Goal: Transaction & Acquisition: Purchase product/service

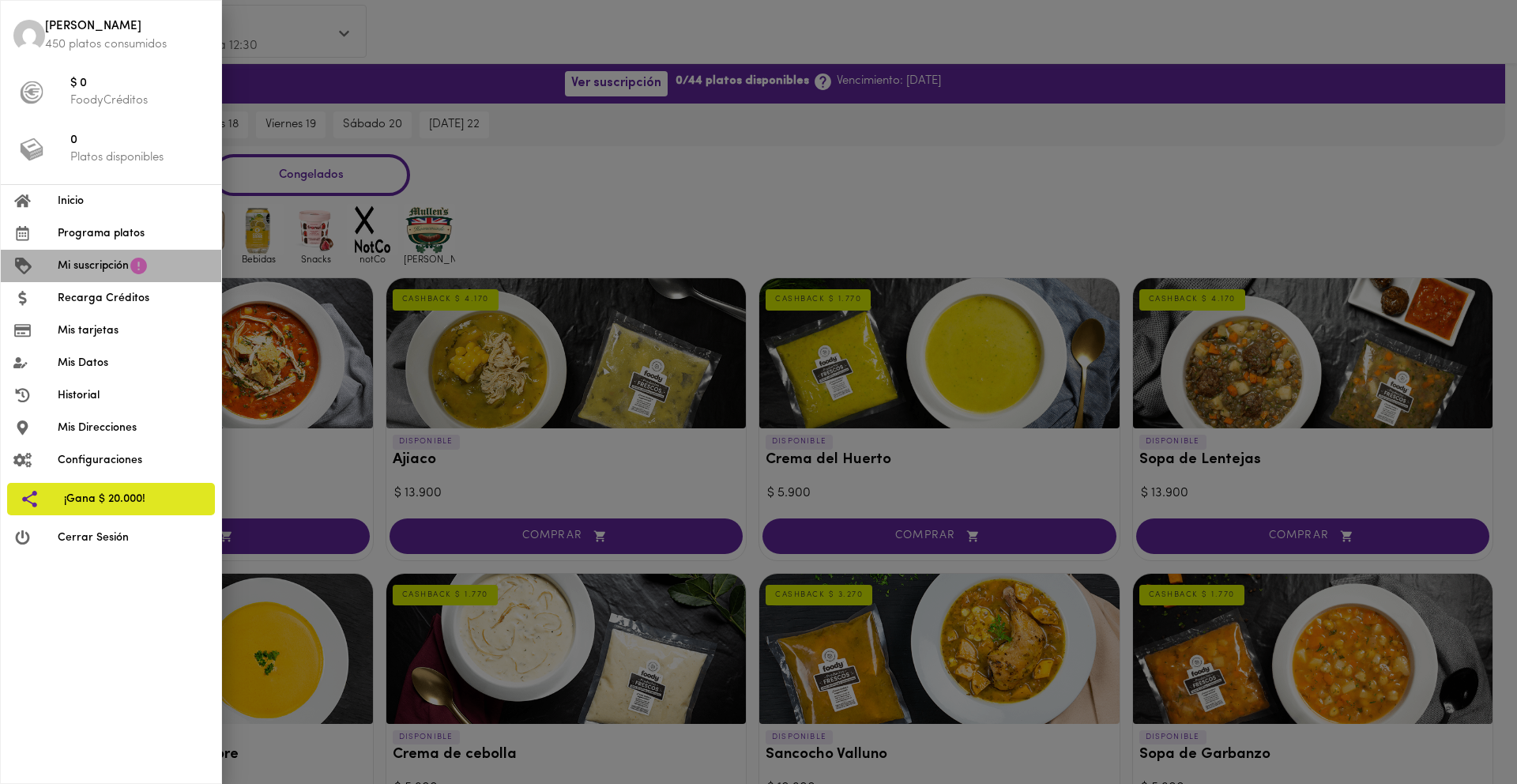
click at [117, 273] on span "Mi suscripción" at bounding box center [93, 266] width 71 height 16
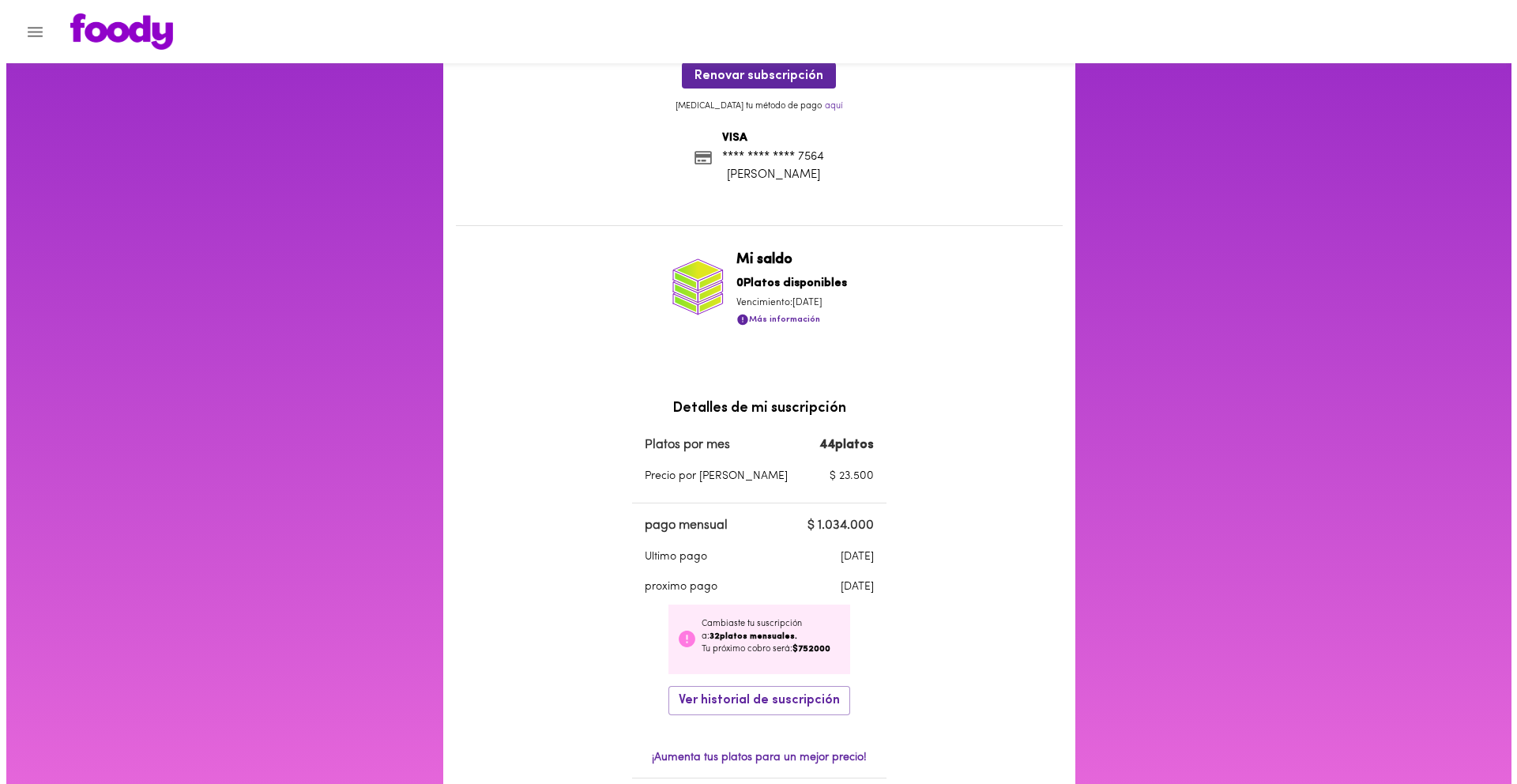
scroll to position [121, 0]
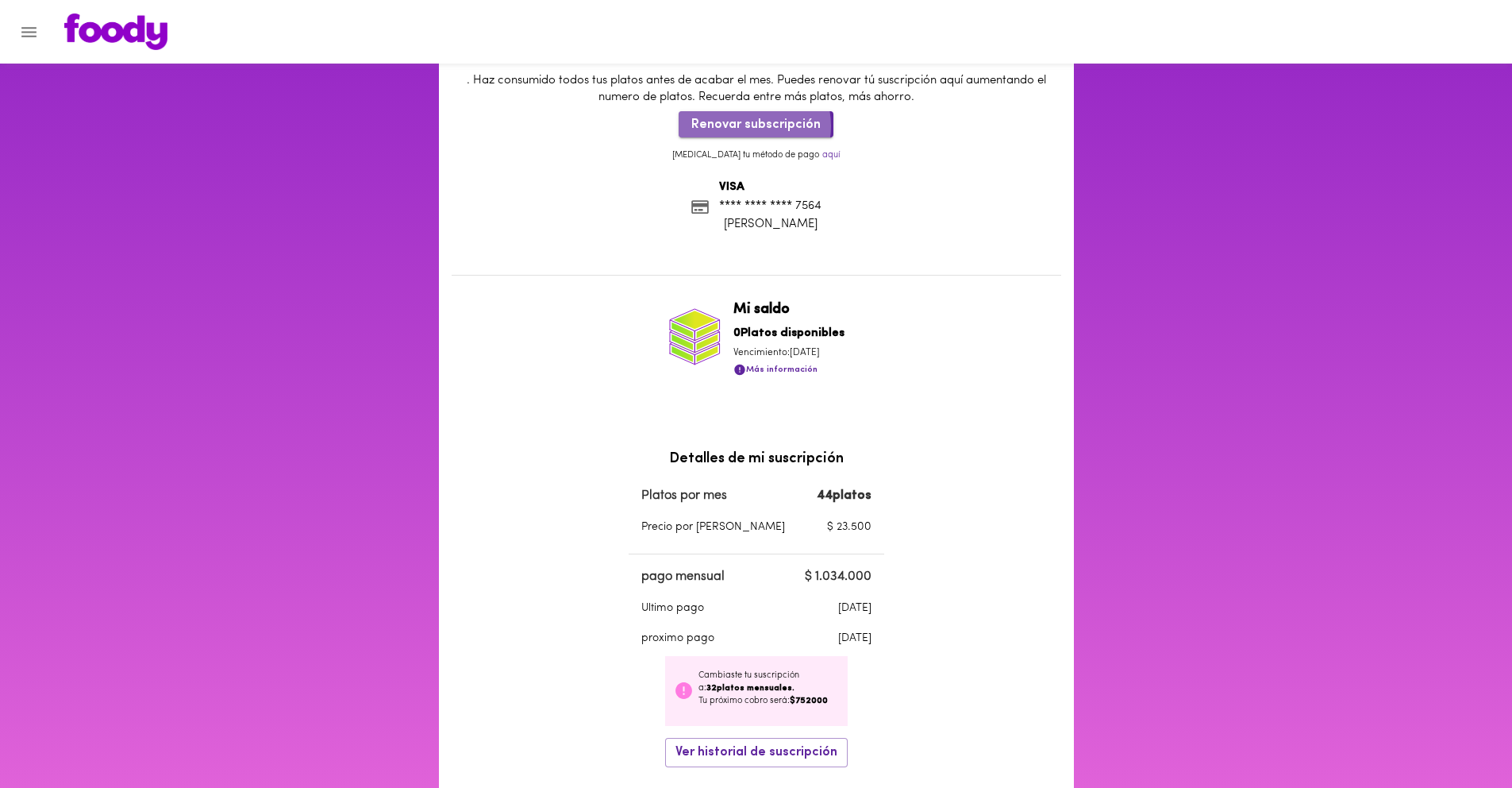
click at [747, 125] on span "Renovar subscripción" at bounding box center [756, 125] width 130 height 15
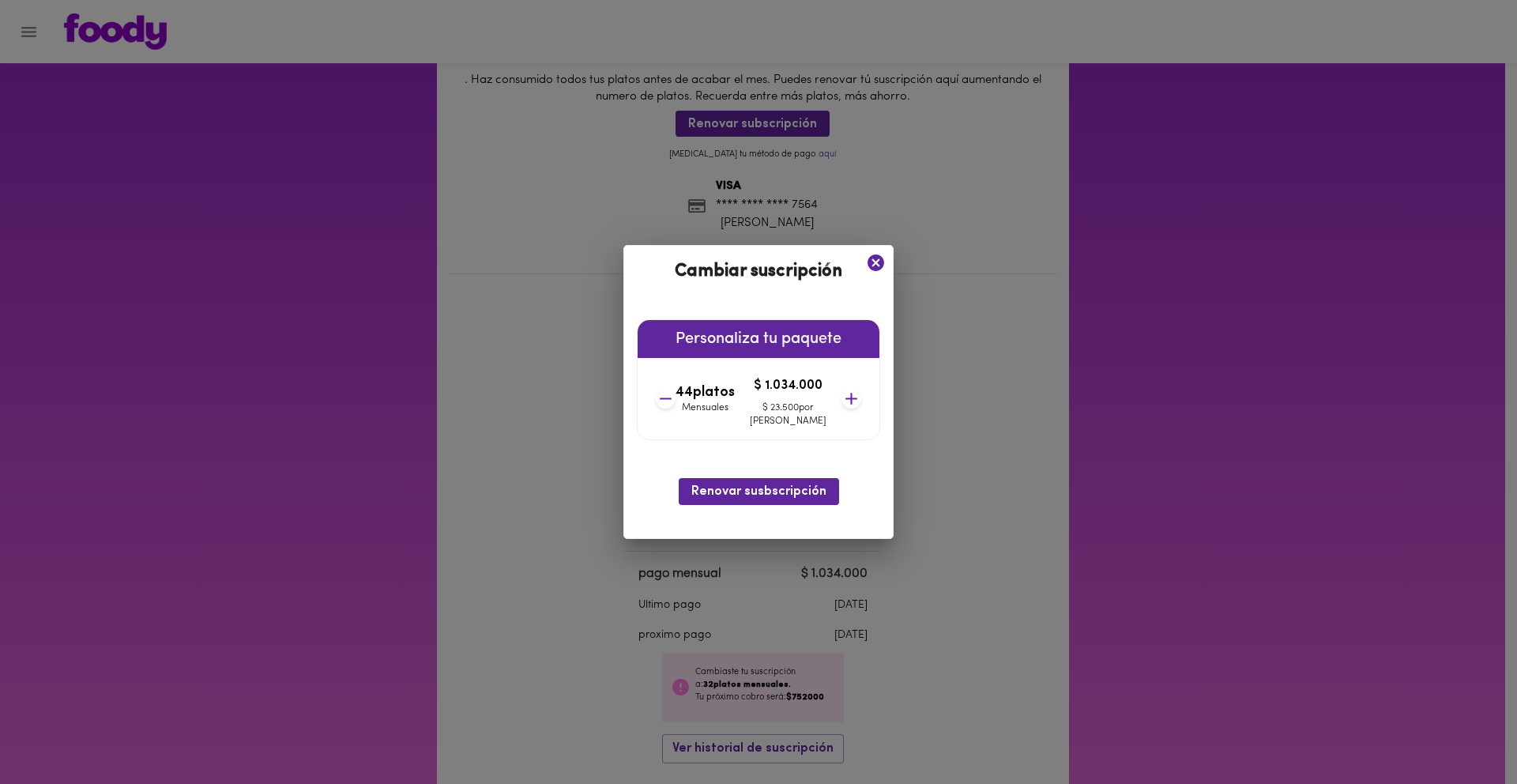
click at [676, 402] on icon at bounding box center [666, 399] width 20 height 20
click at [676, 402] on icon at bounding box center [667, 399] width 20 height 20
click at [677, 402] on icon at bounding box center [668, 399] width 20 height 20
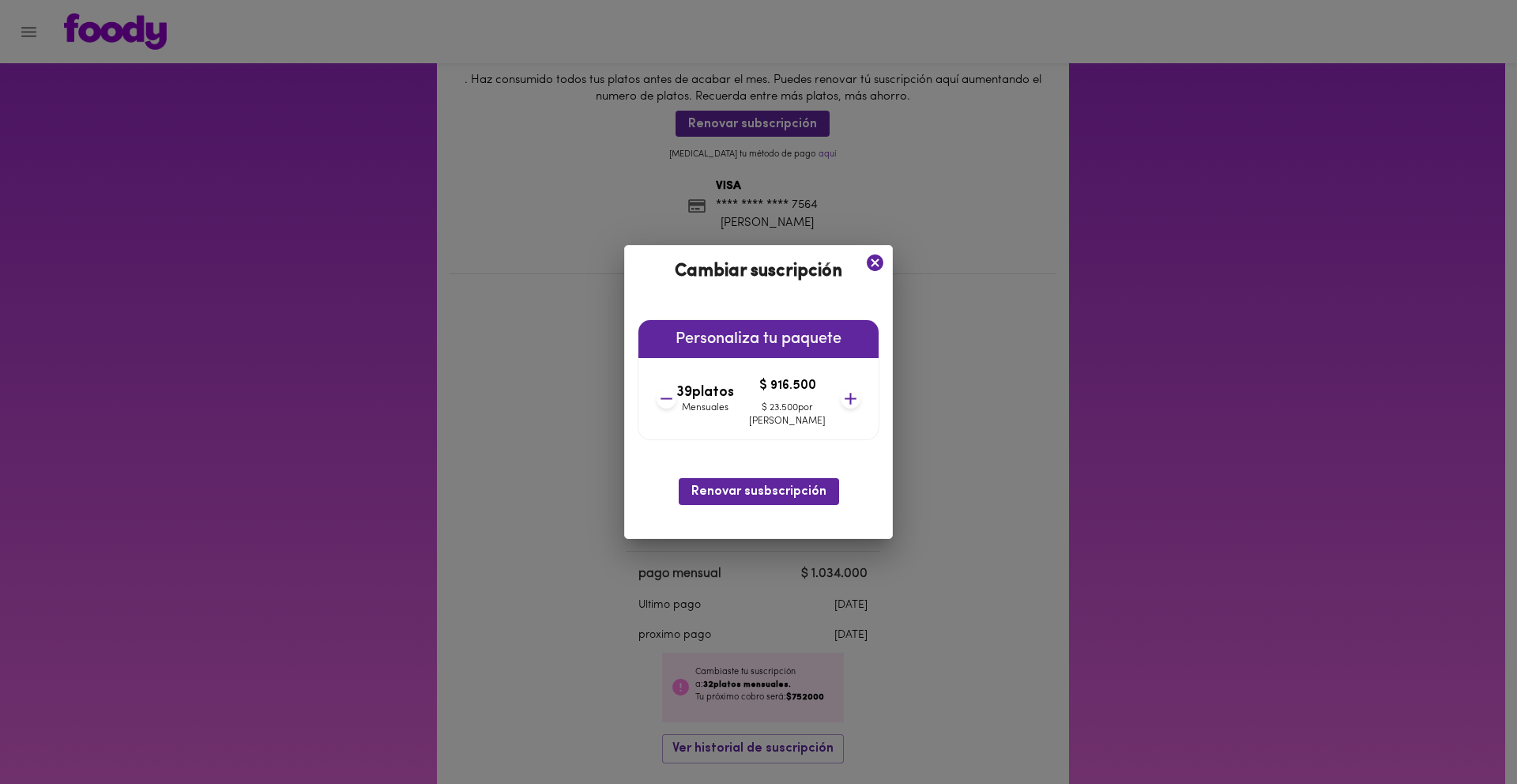
click at [676, 402] on icon at bounding box center [667, 399] width 20 height 20
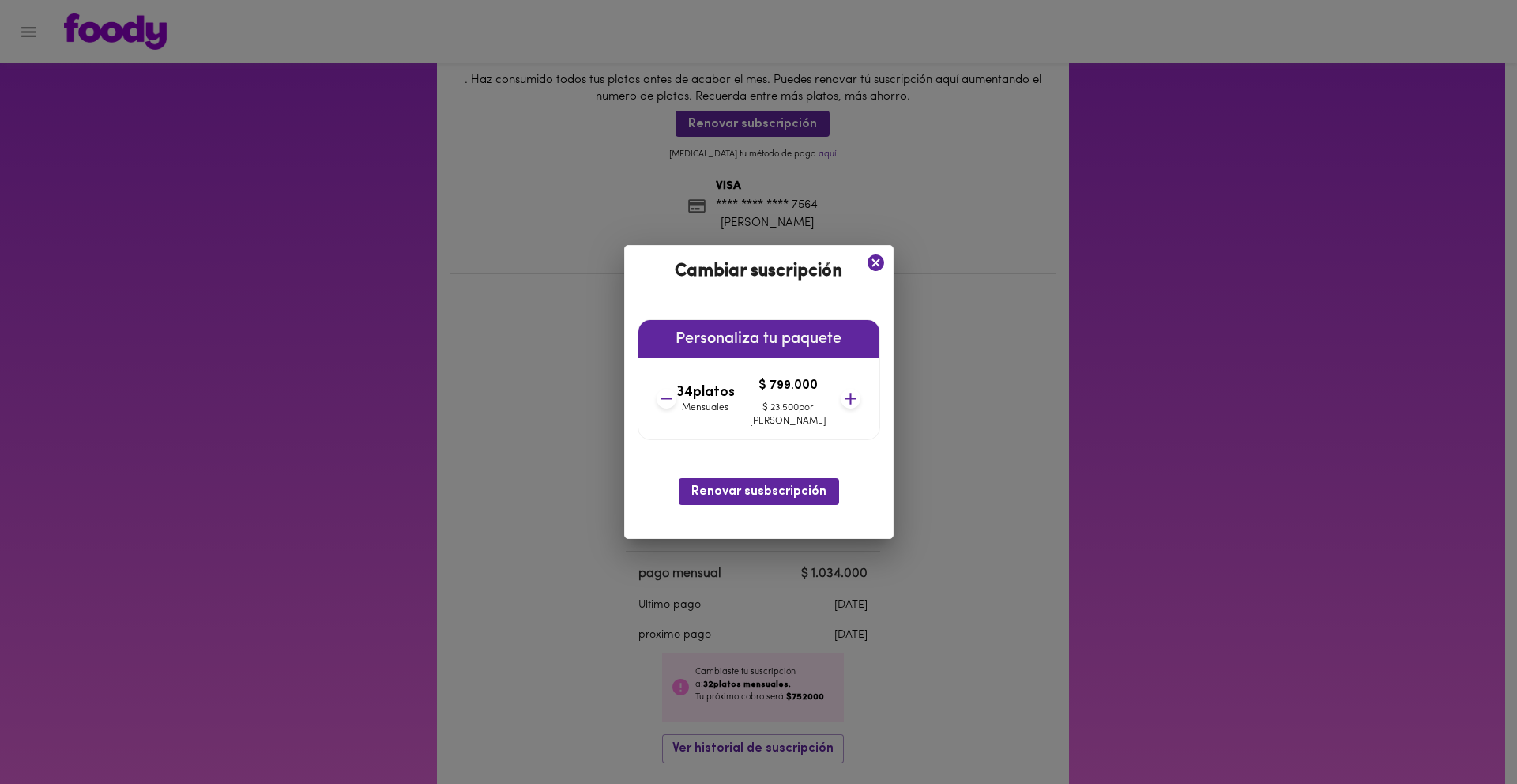
click at [676, 402] on icon at bounding box center [667, 399] width 20 height 20
click at [766, 489] on span "Renovar susbscripción" at bounding box center [759, 491] width 135 height 15
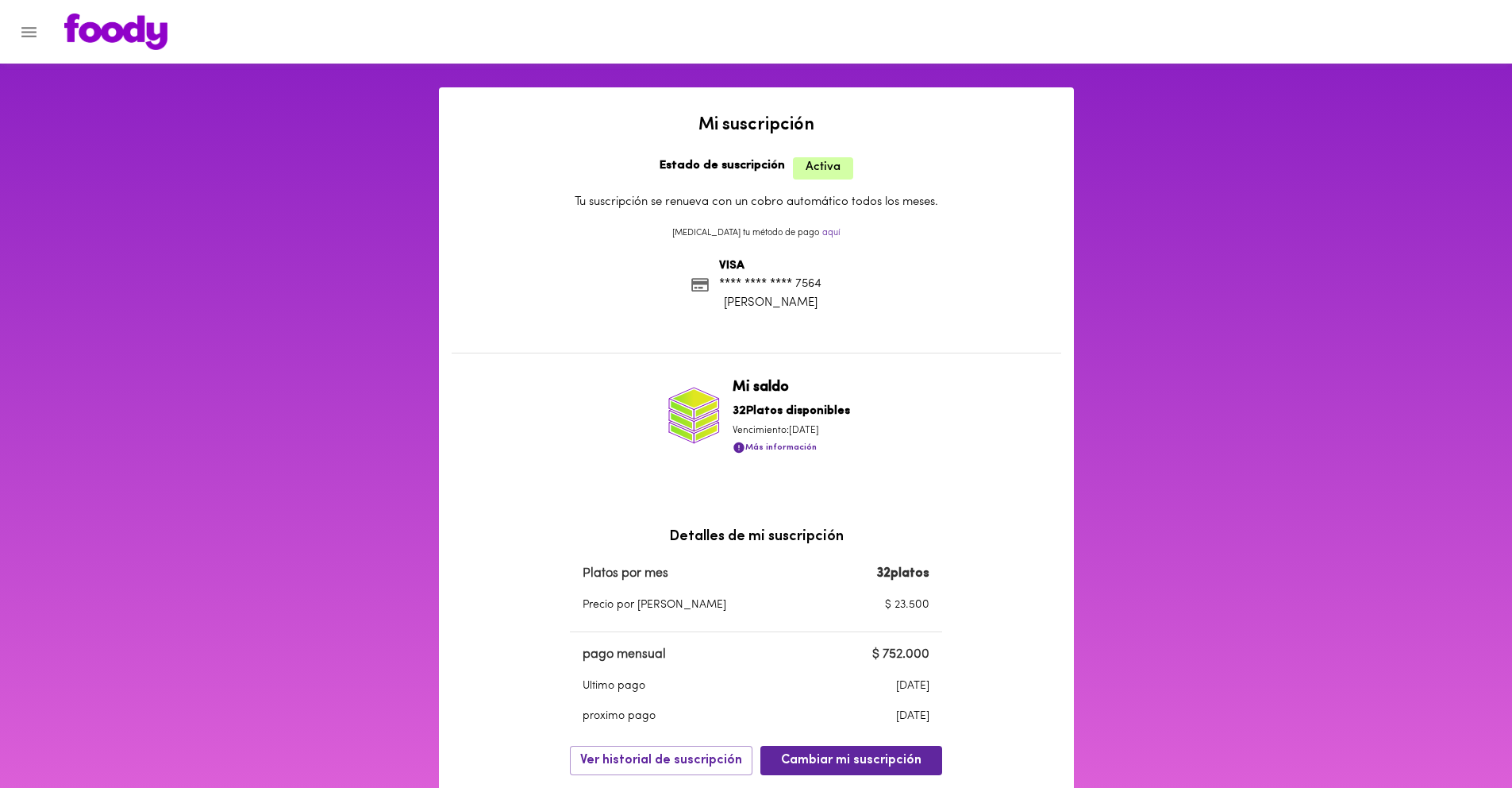
click at [24, 37] on icon "Menu" at bounding box center [29, 32] width 20 height 20
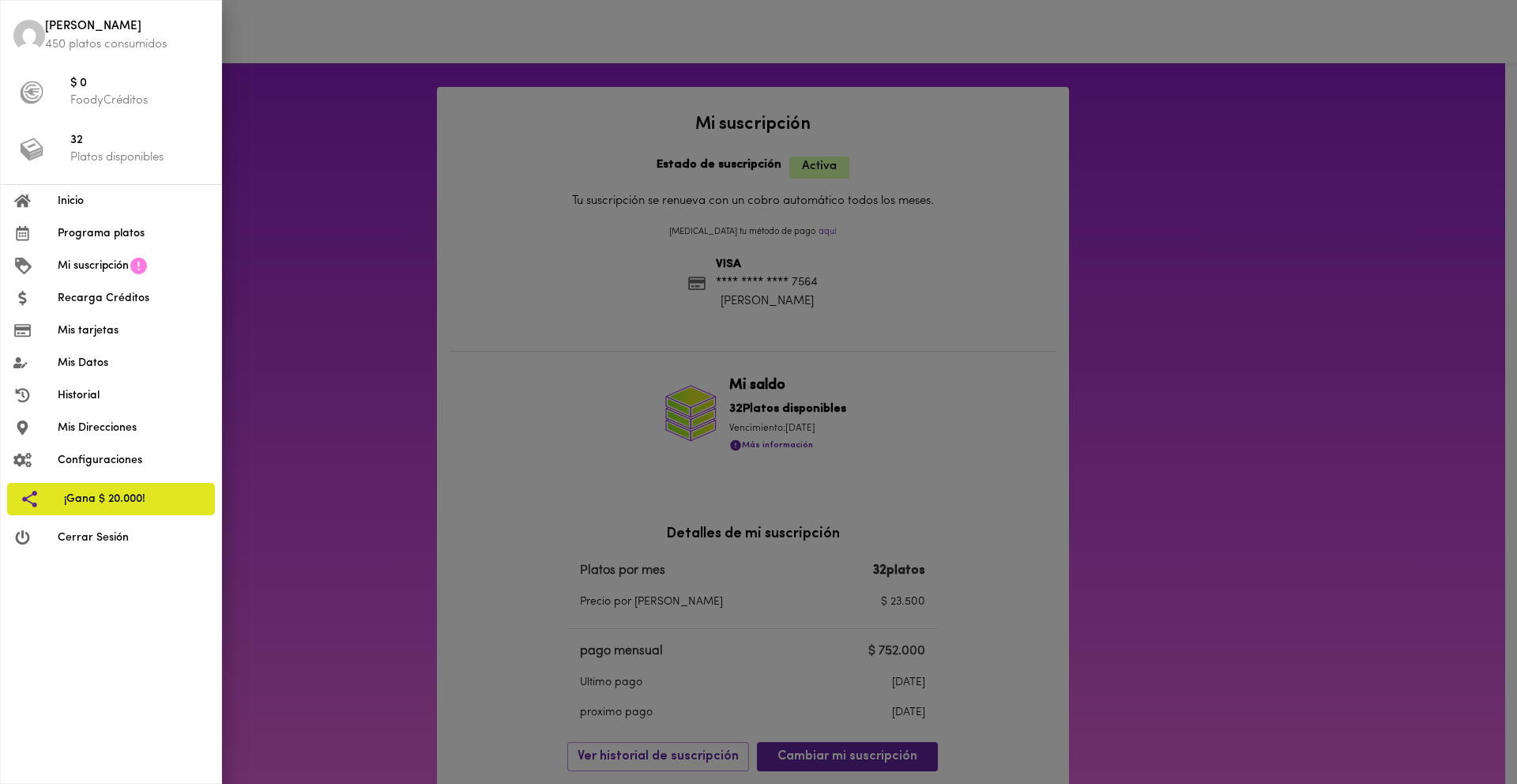
click at [110, 149] on p "Platos disponibles" at bounding box center [139, 157] width 138 height 16
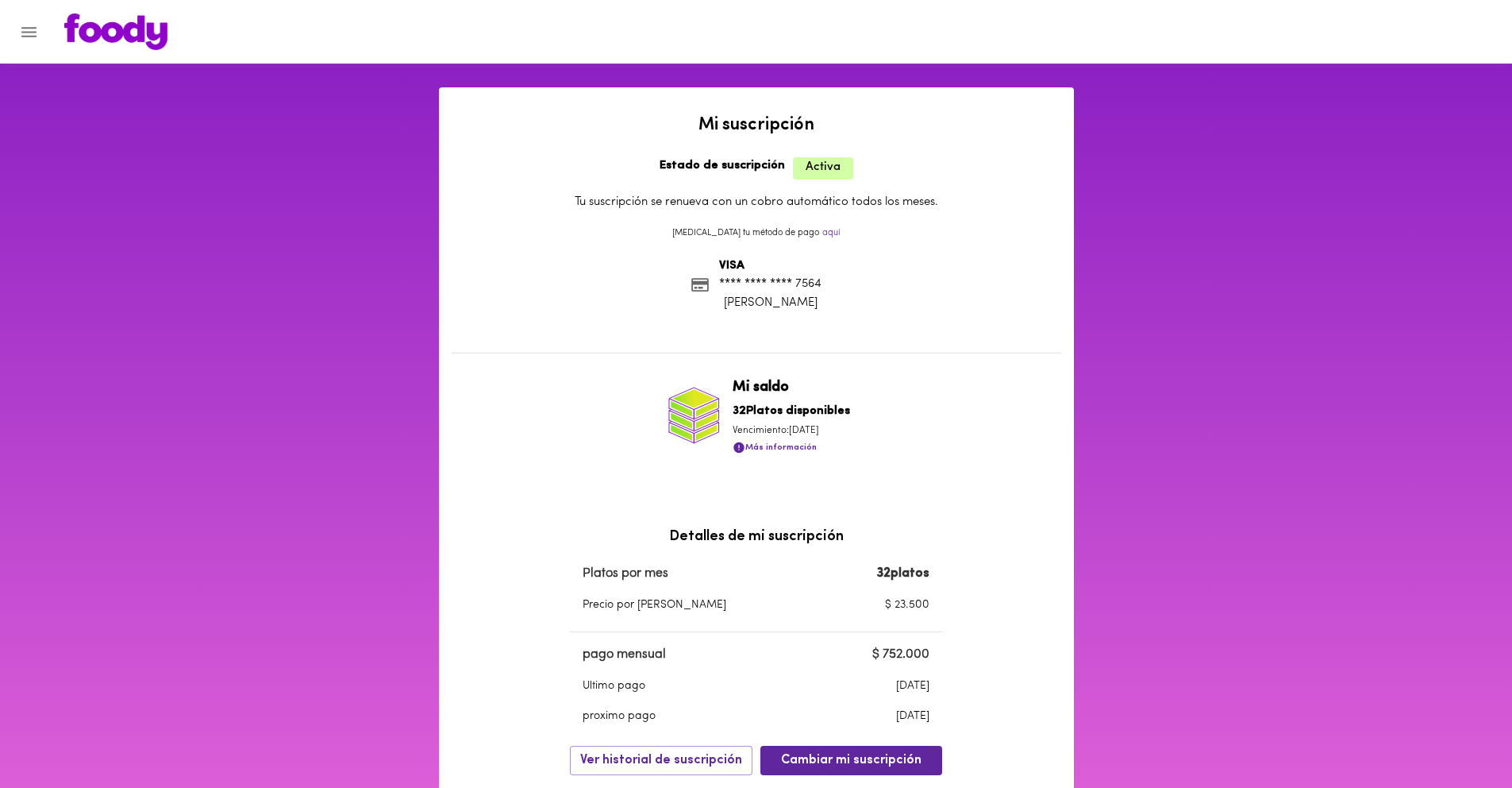
click at [23, 32] on icon "Menu" at bounding box center [28, 31] width 15 height 10
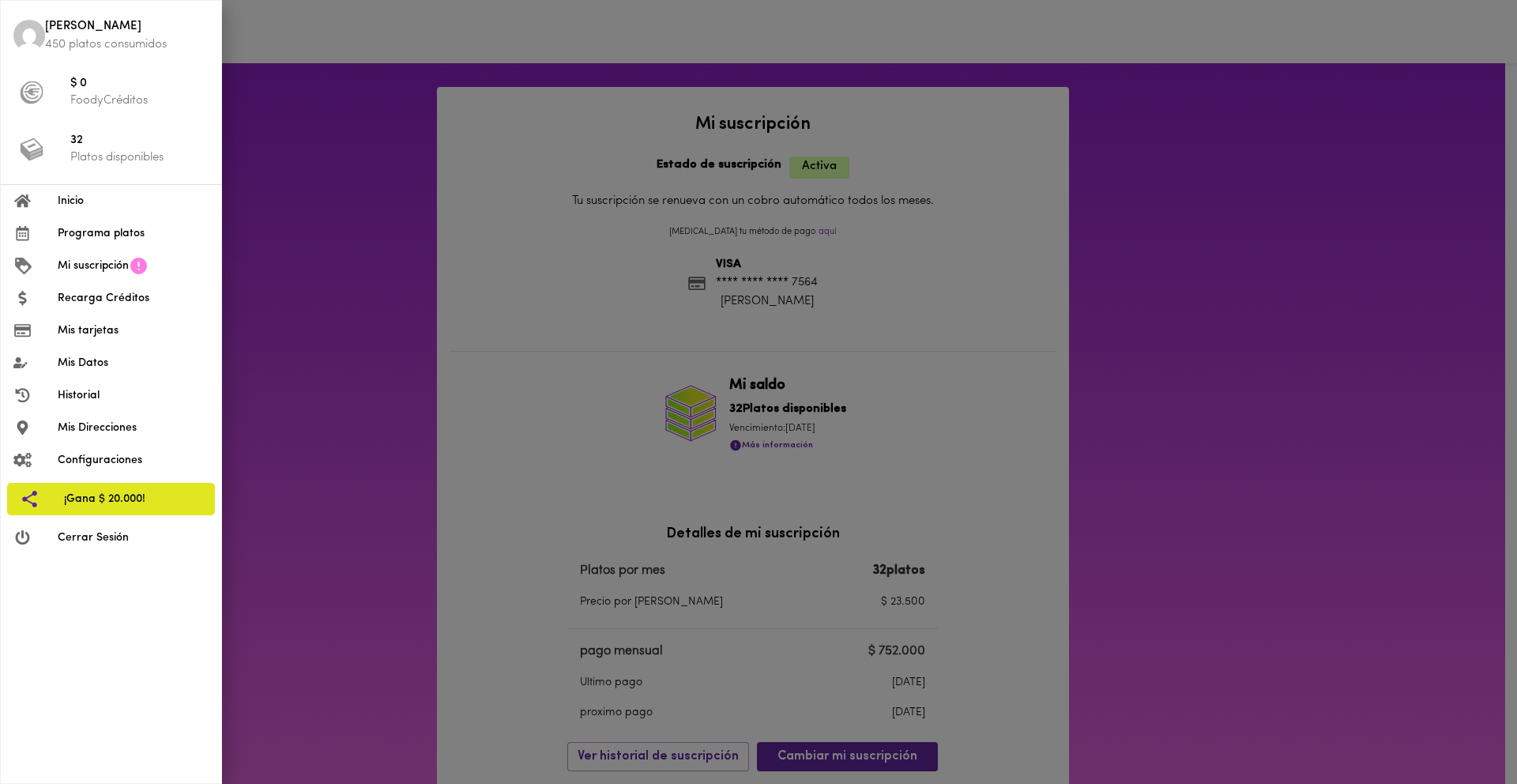
click at [103, 238] on span "Programa platos" at bounding box center [133, 233] width 151 height 16
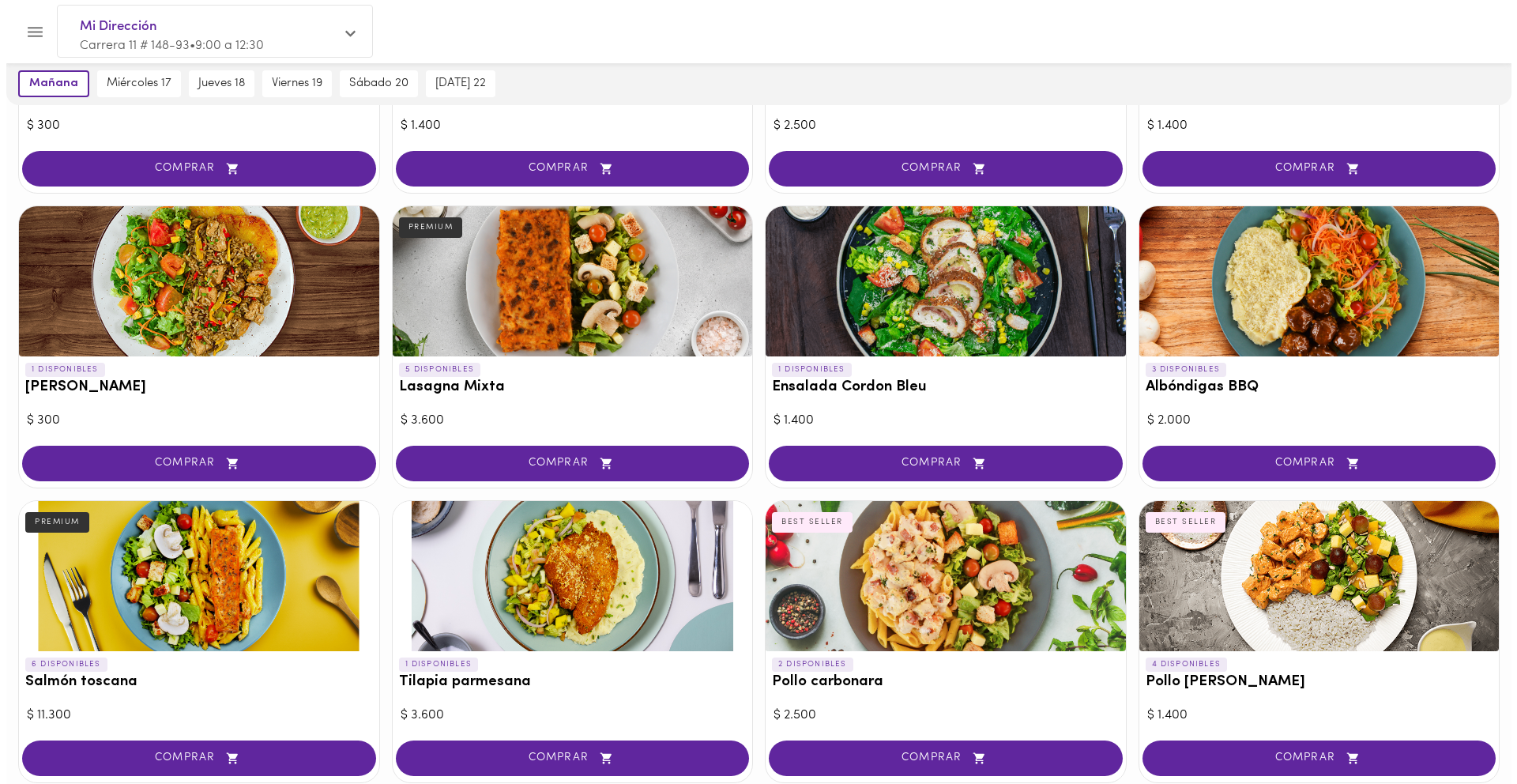
scroll to position [961, 0]
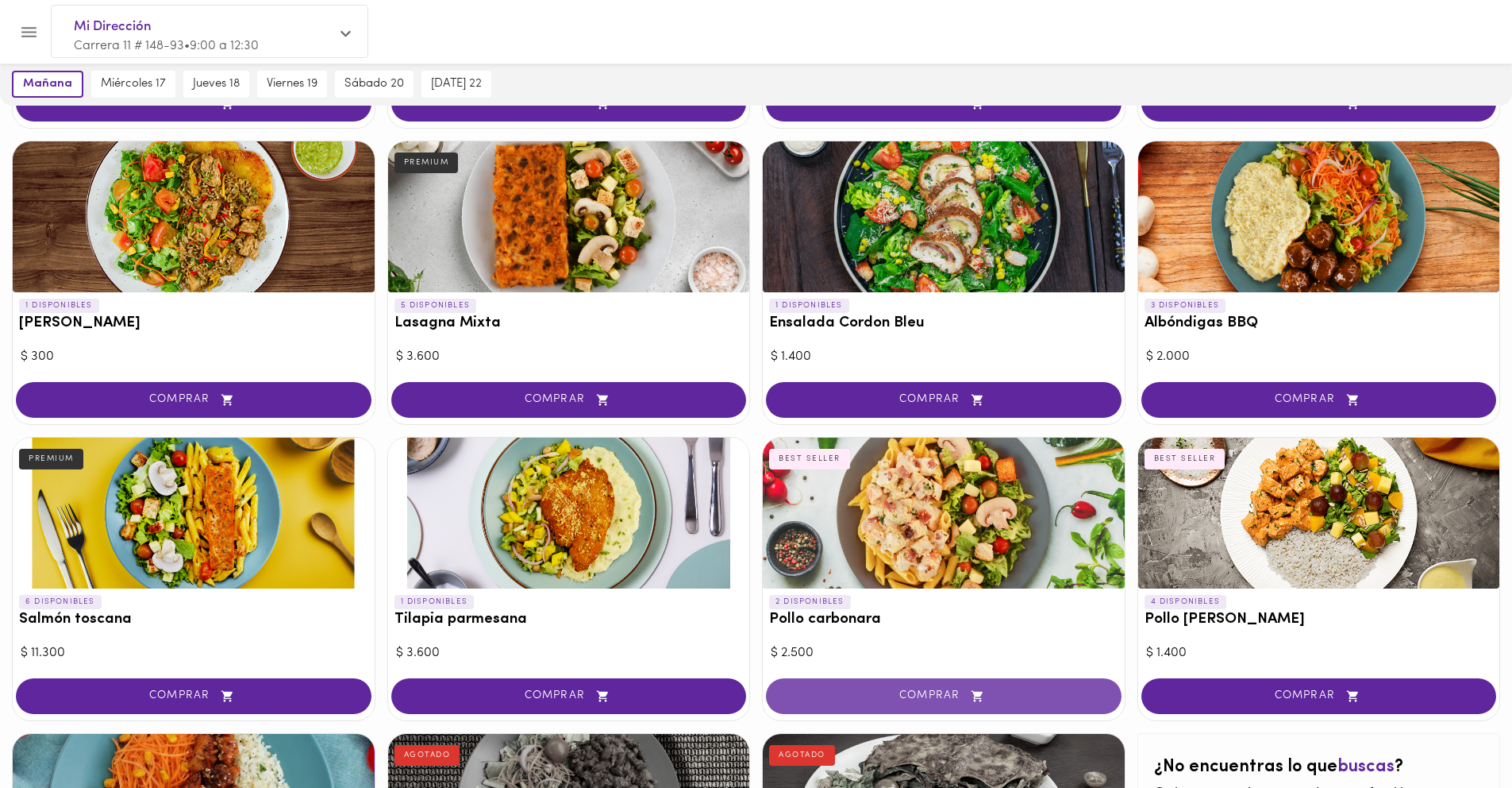
click at [877, 683] on button "COMPRAR" at bounding box center [944, 696] width 356 height 36
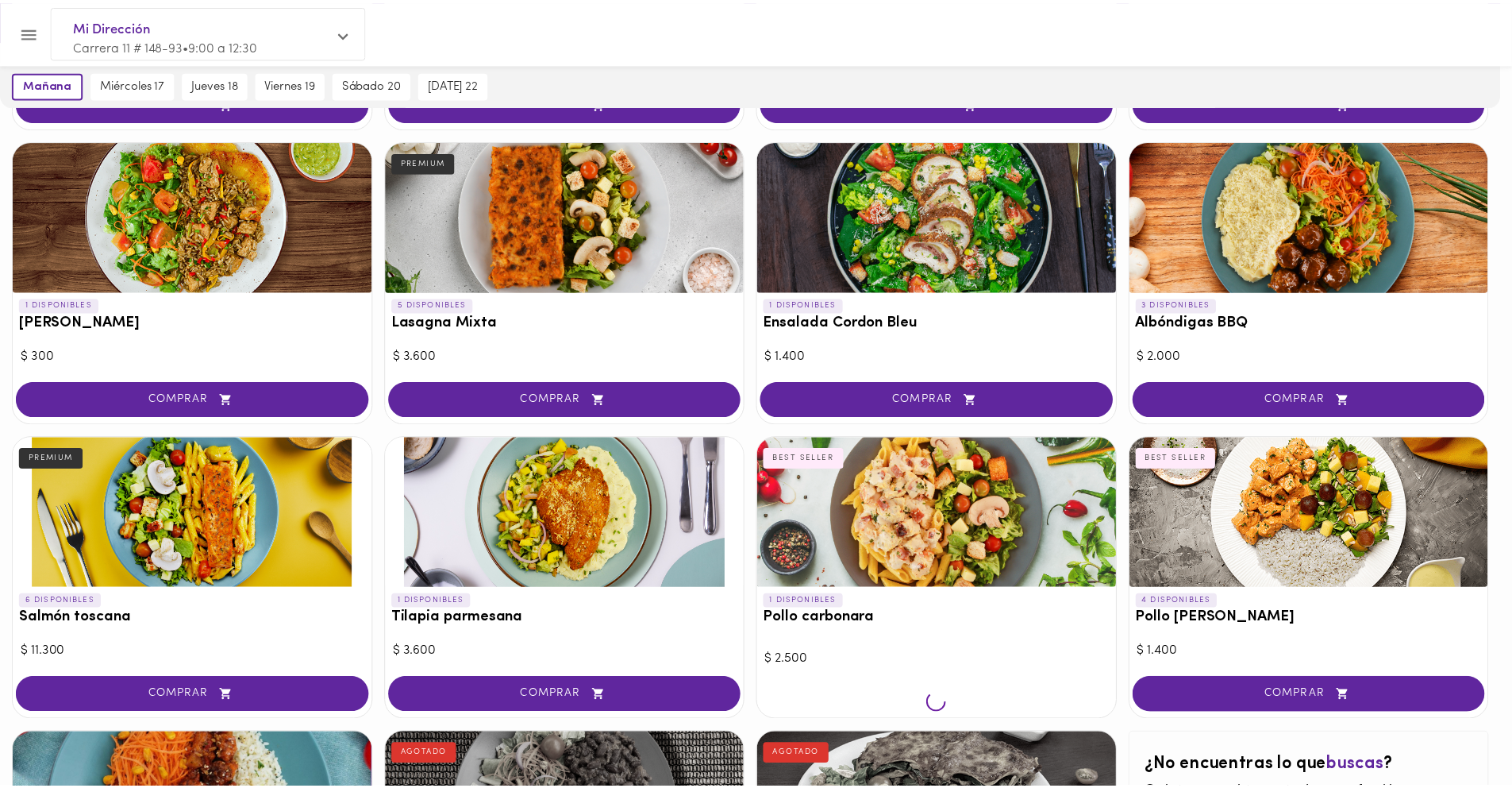
scroll to position [966, 0]
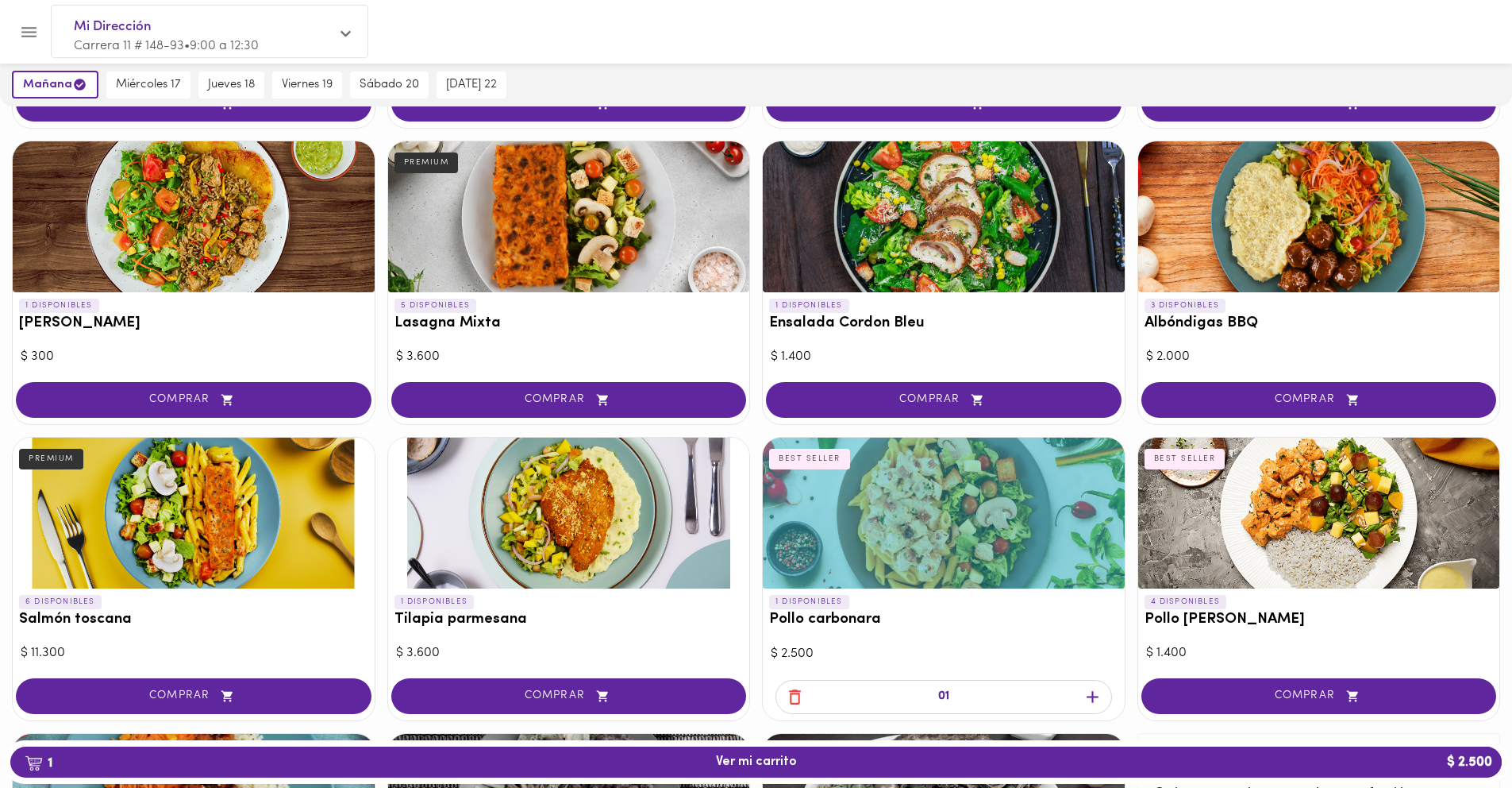
click at [790, 691] on icon "button" at bounding box center [795, 697] width 12 height 15
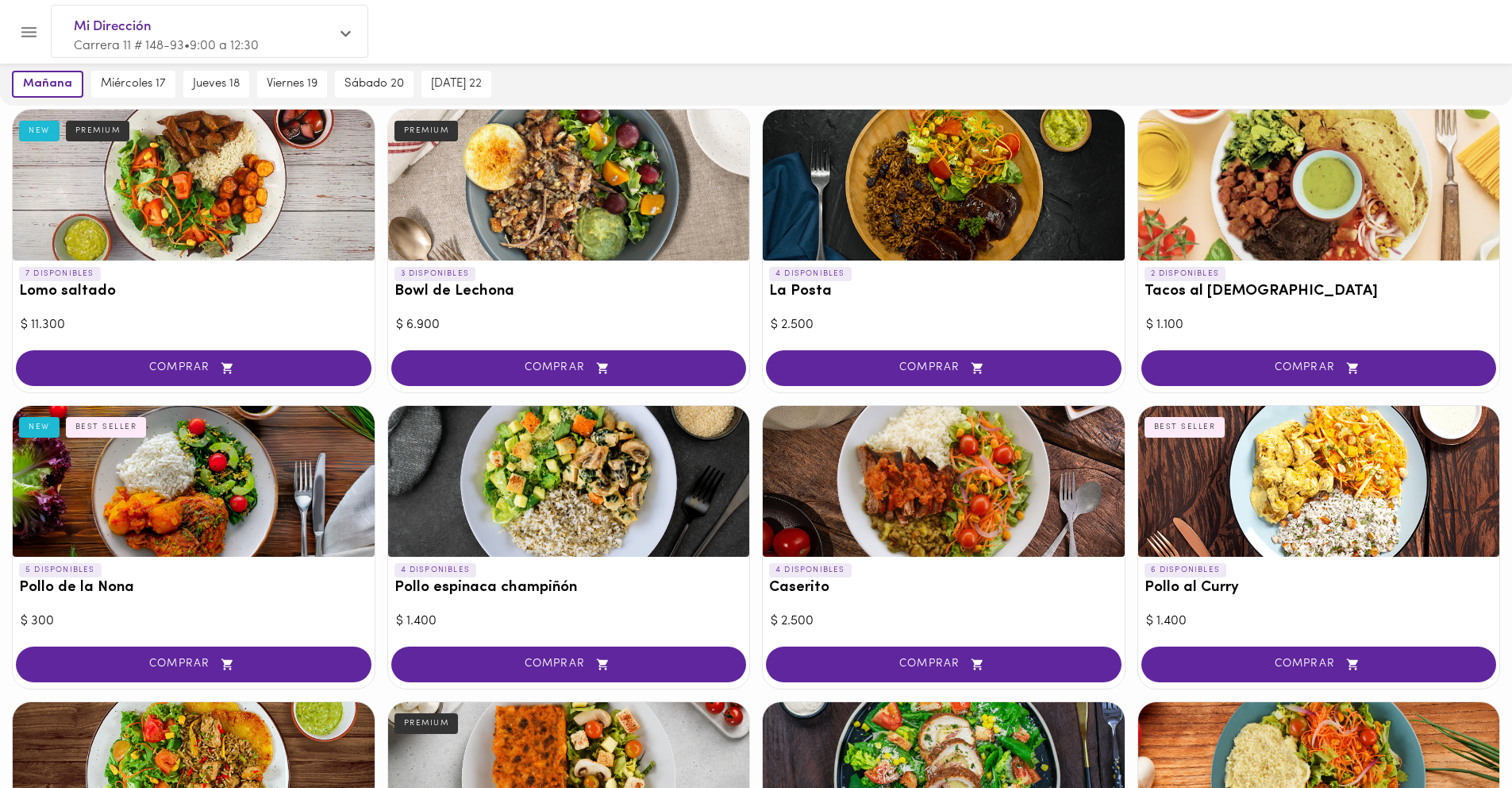
scroll to position [427, 0]
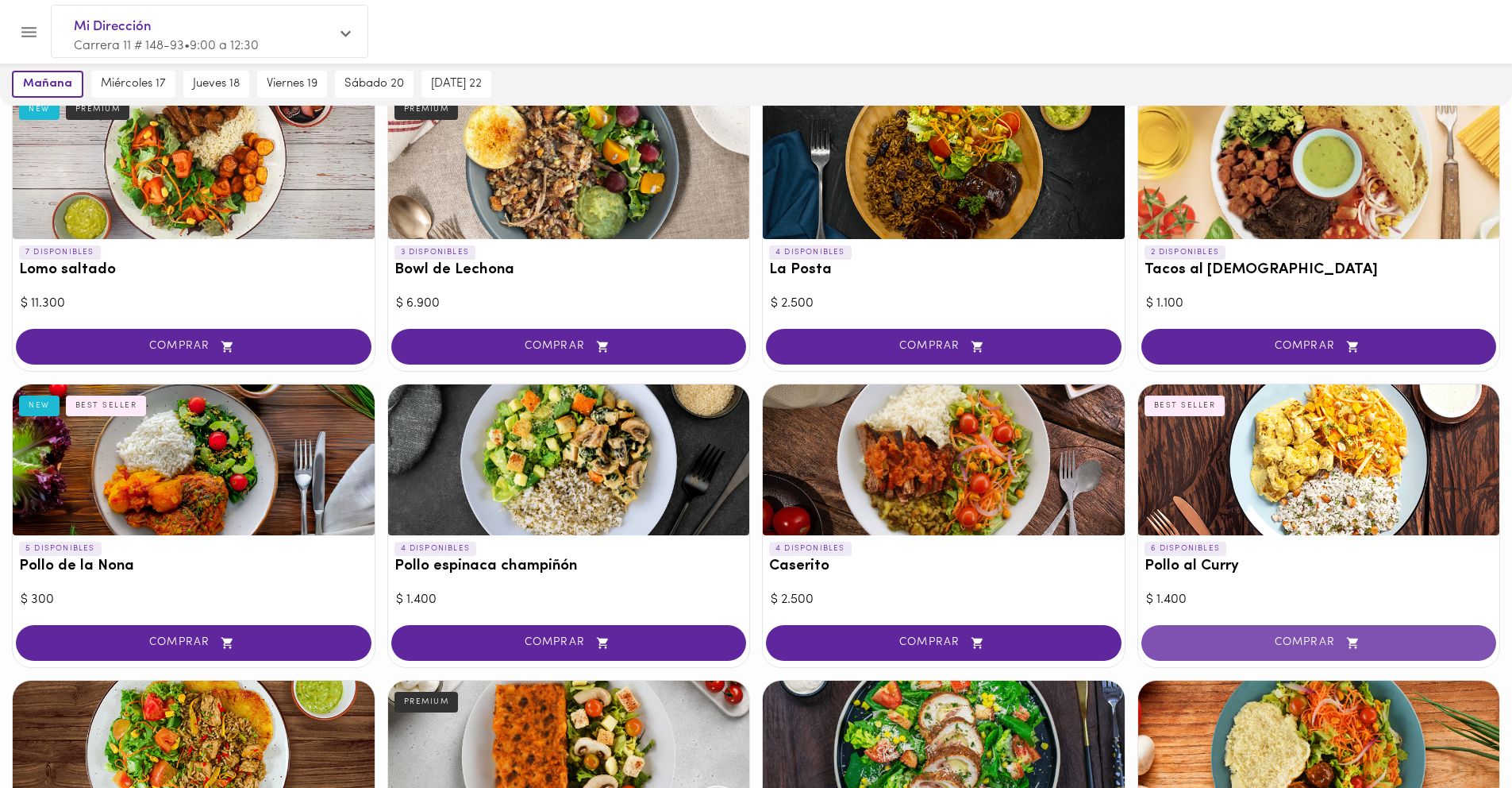
click at [1319, 636] on span "COMPRAR" at bounding box center [1320, 643] width 316 height 14
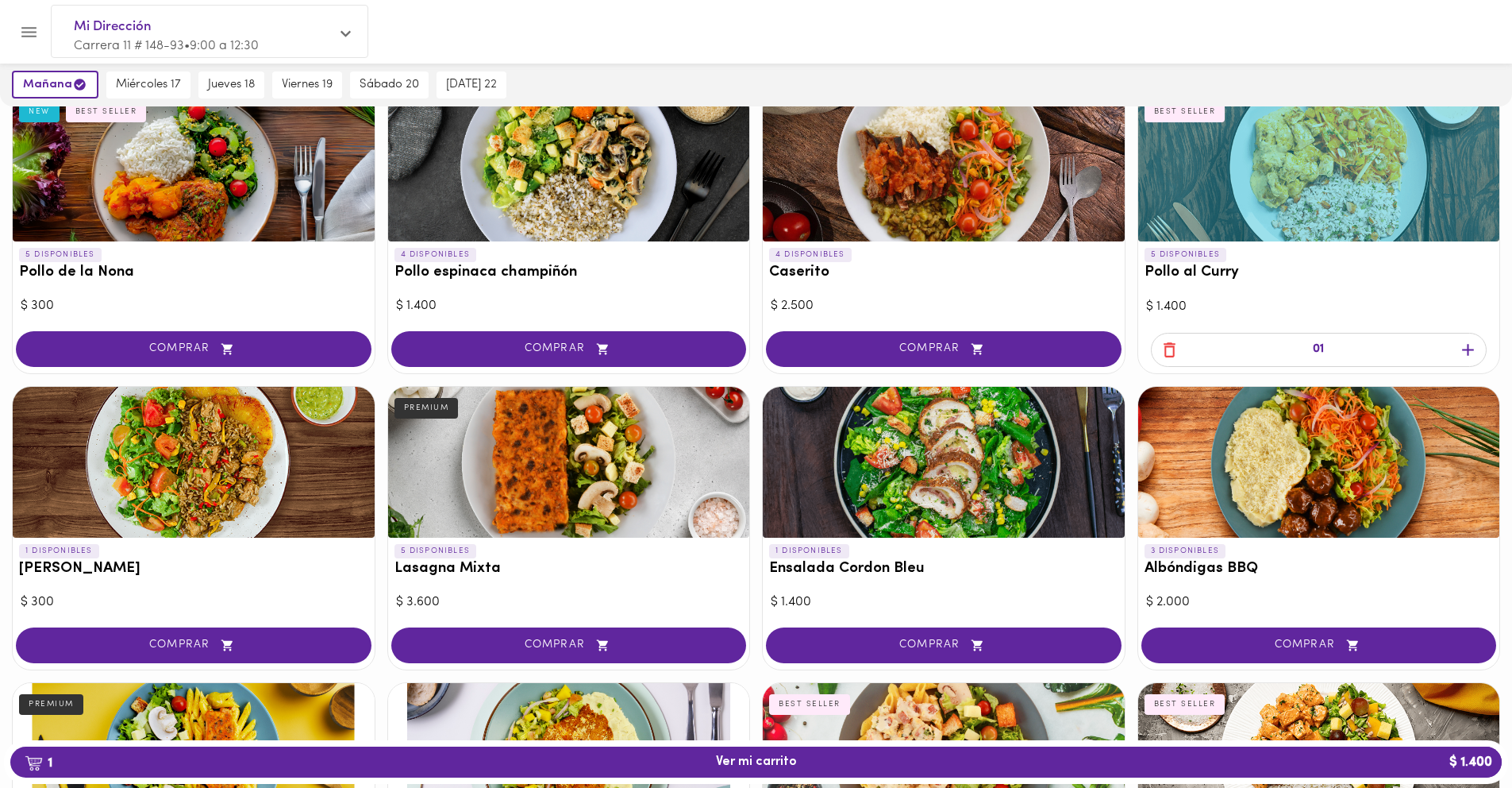
scroll to position [732, 0]
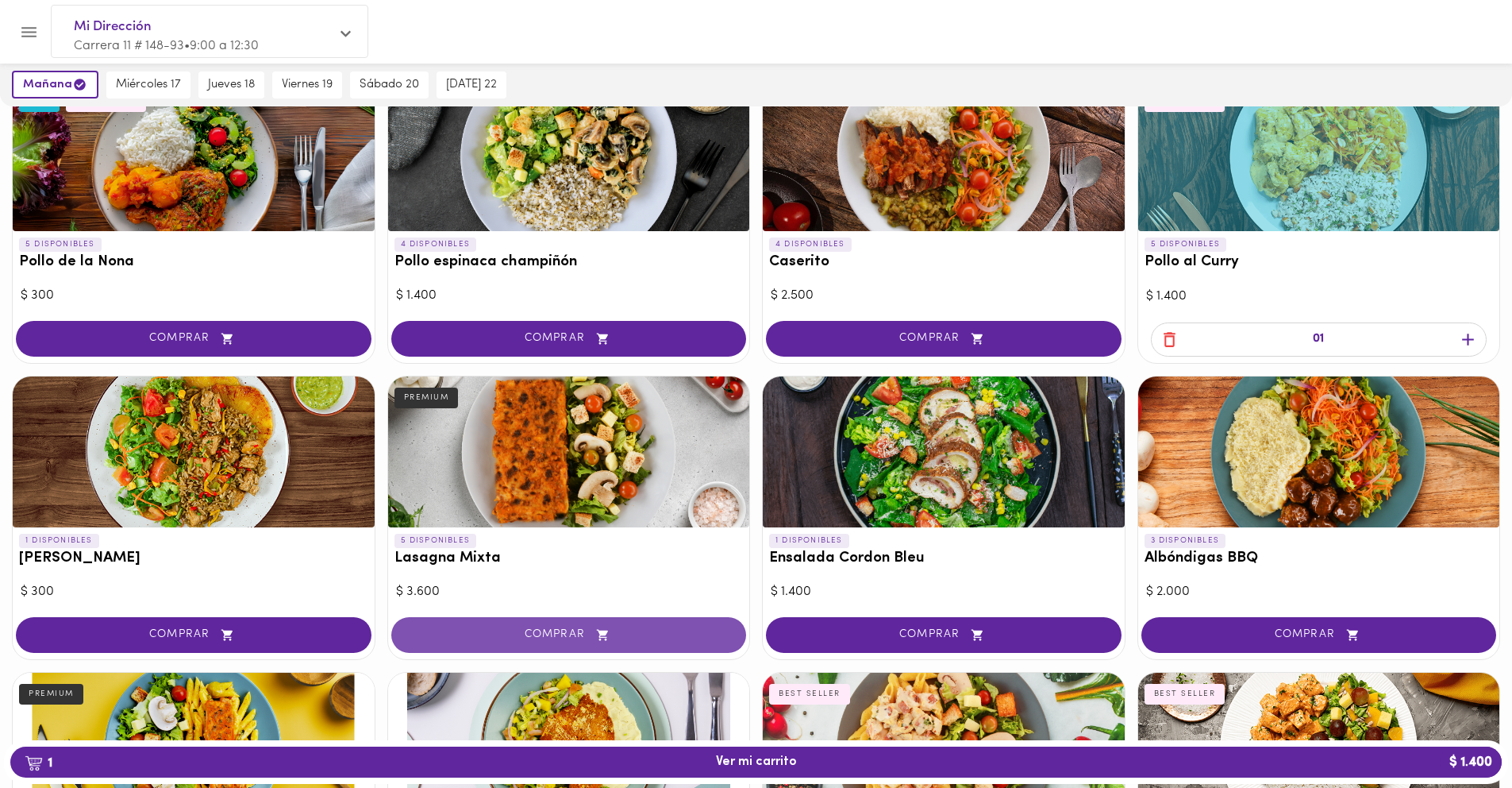
click at [485, 630] on span "COMPRAR" at bounding box center [569, 634] width 316 height 14
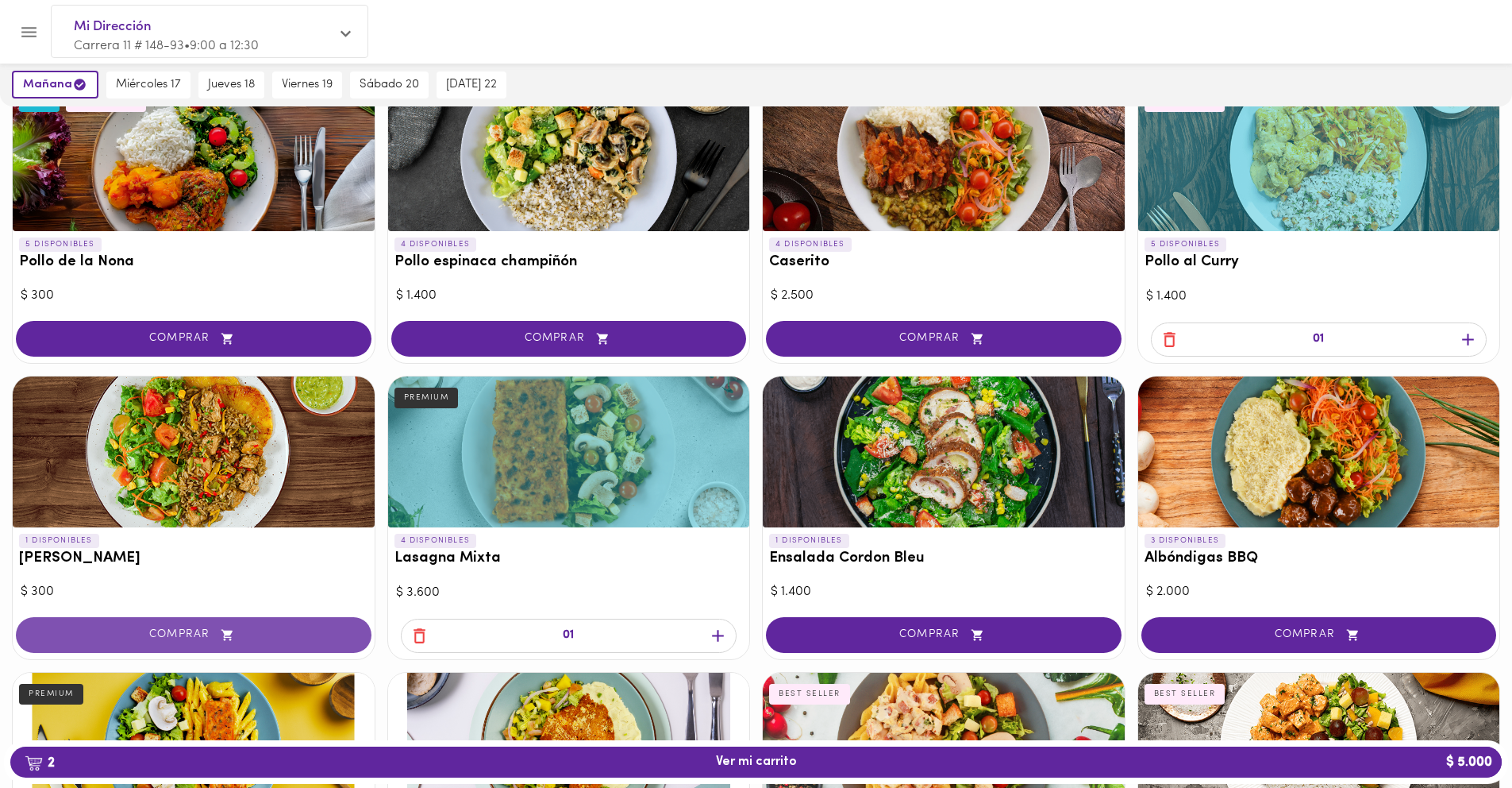
click at [233, 633] on icon "button" at bounding box center [228, 634] width 20 height 14
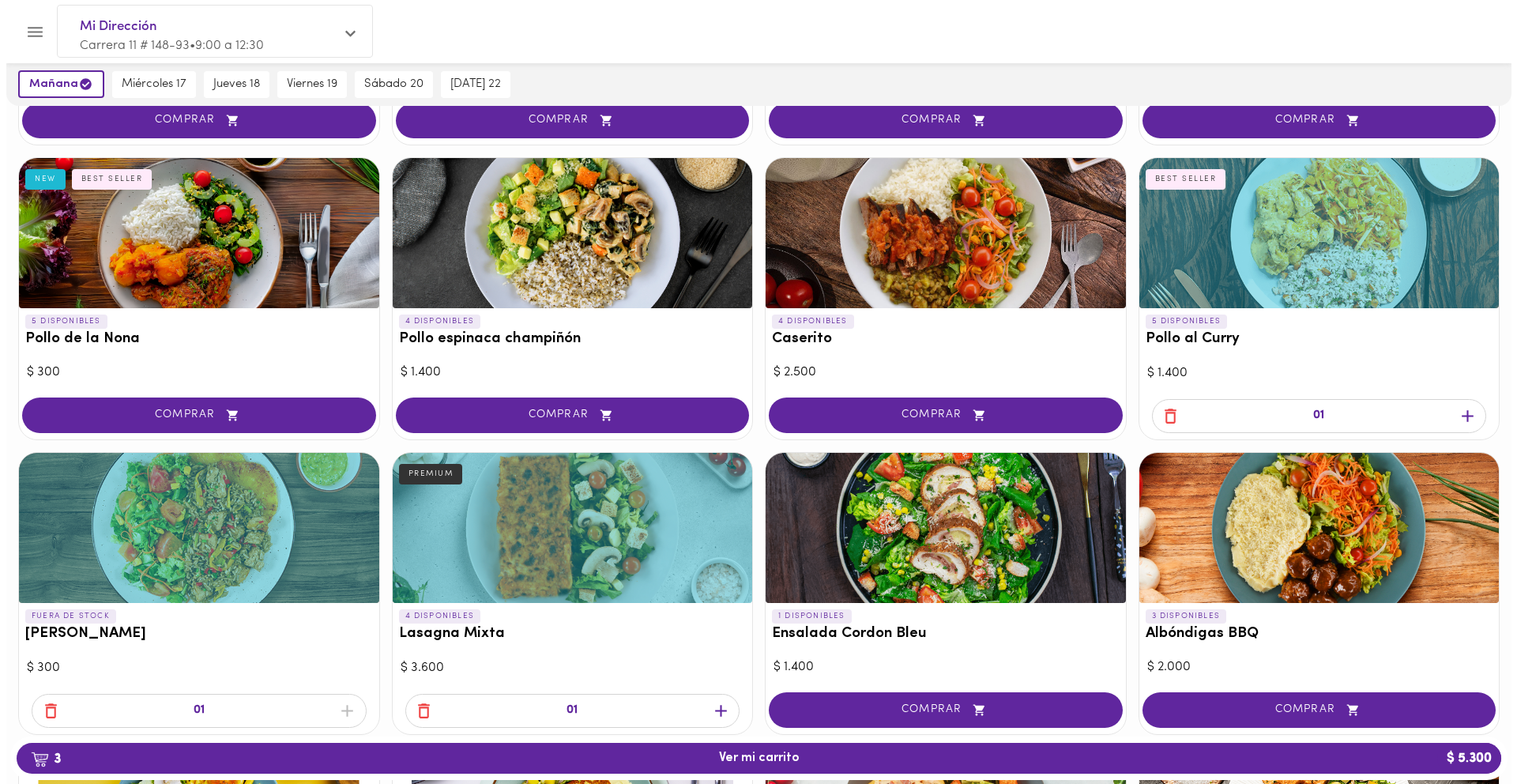
scroll to position [623, 0]
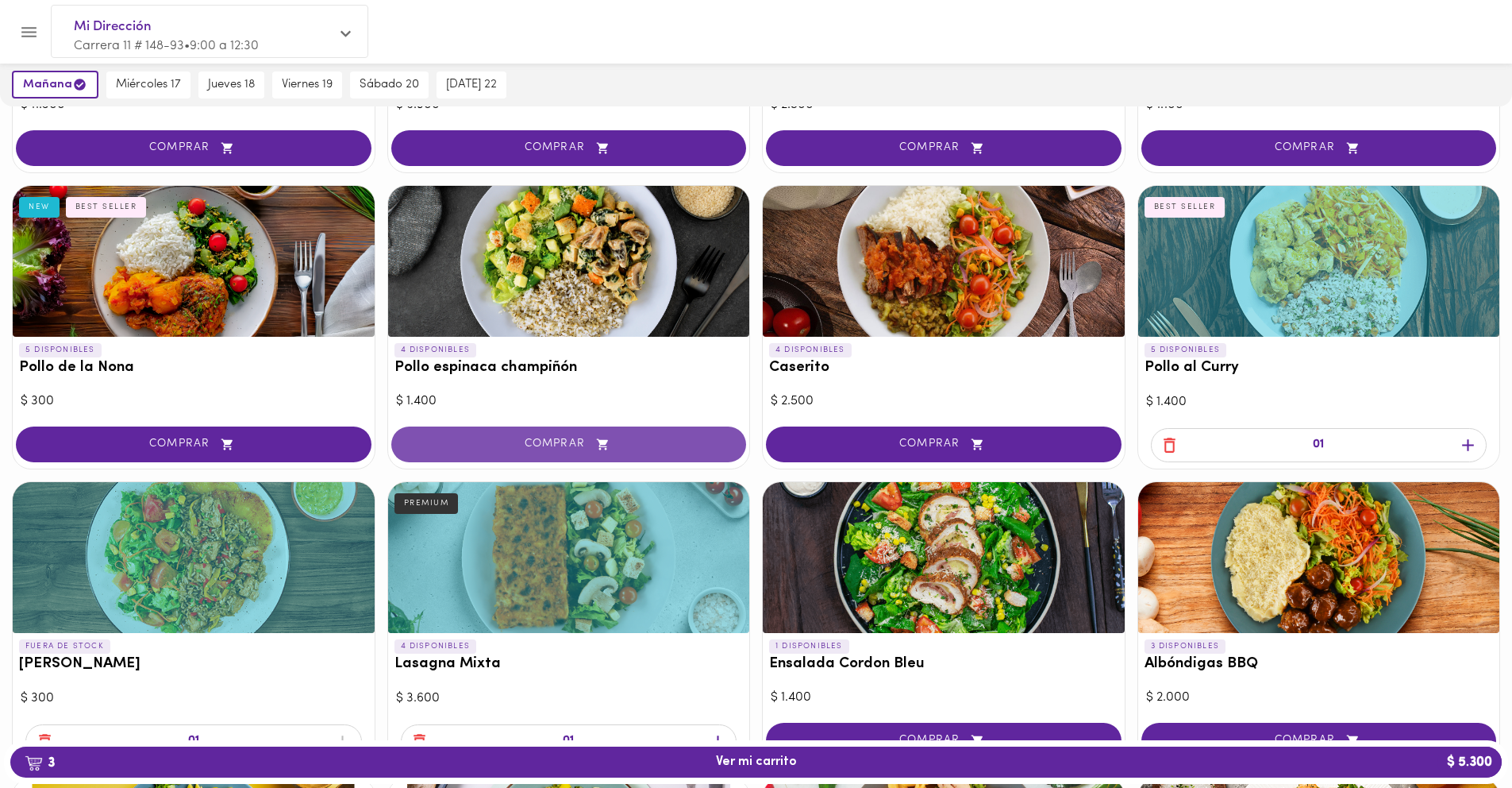
click at [584, 451] on button "COMPRAR" at bounding box center [569, 444] width 356 height 36
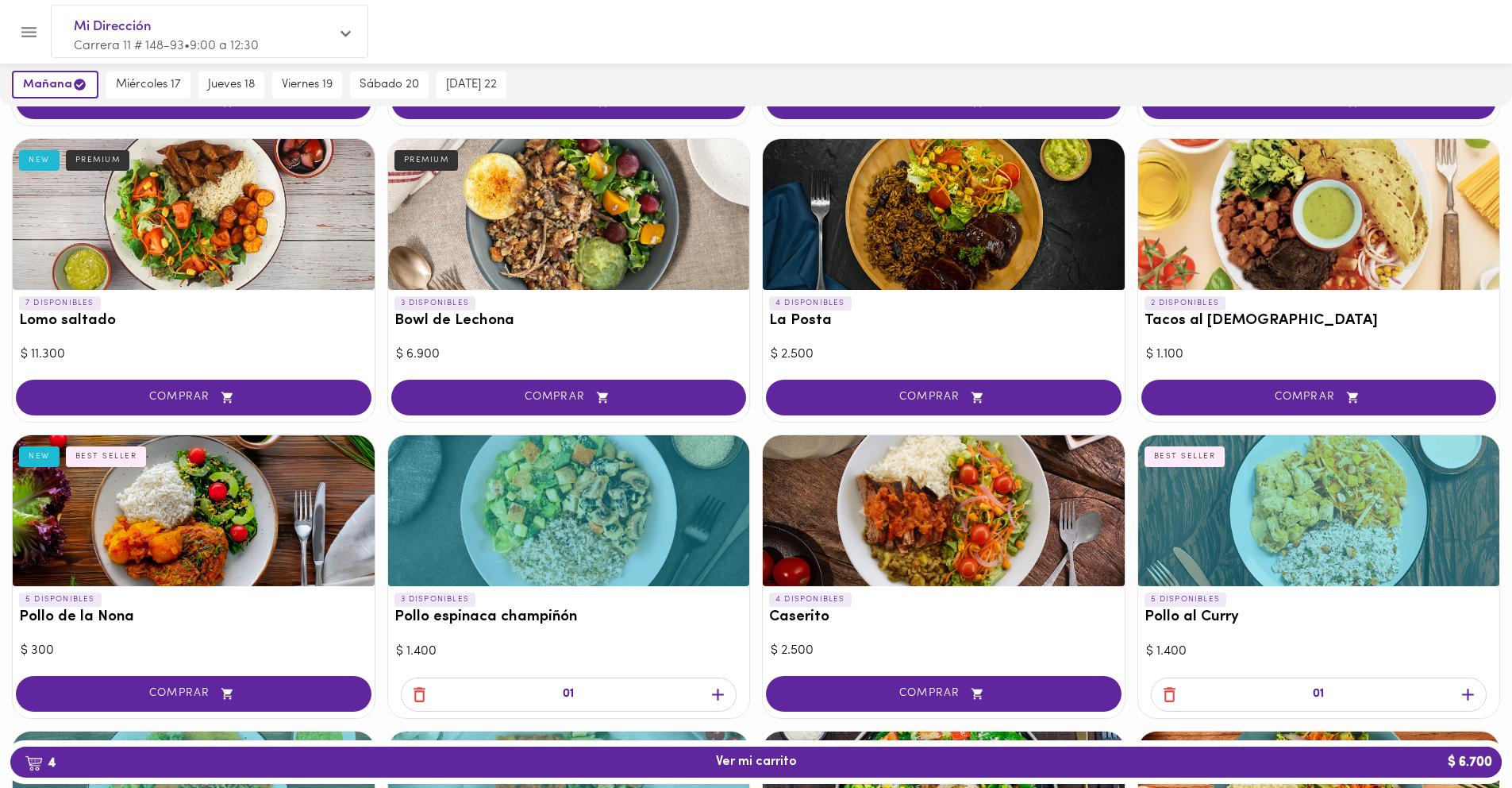
scroll to position [354, 0]
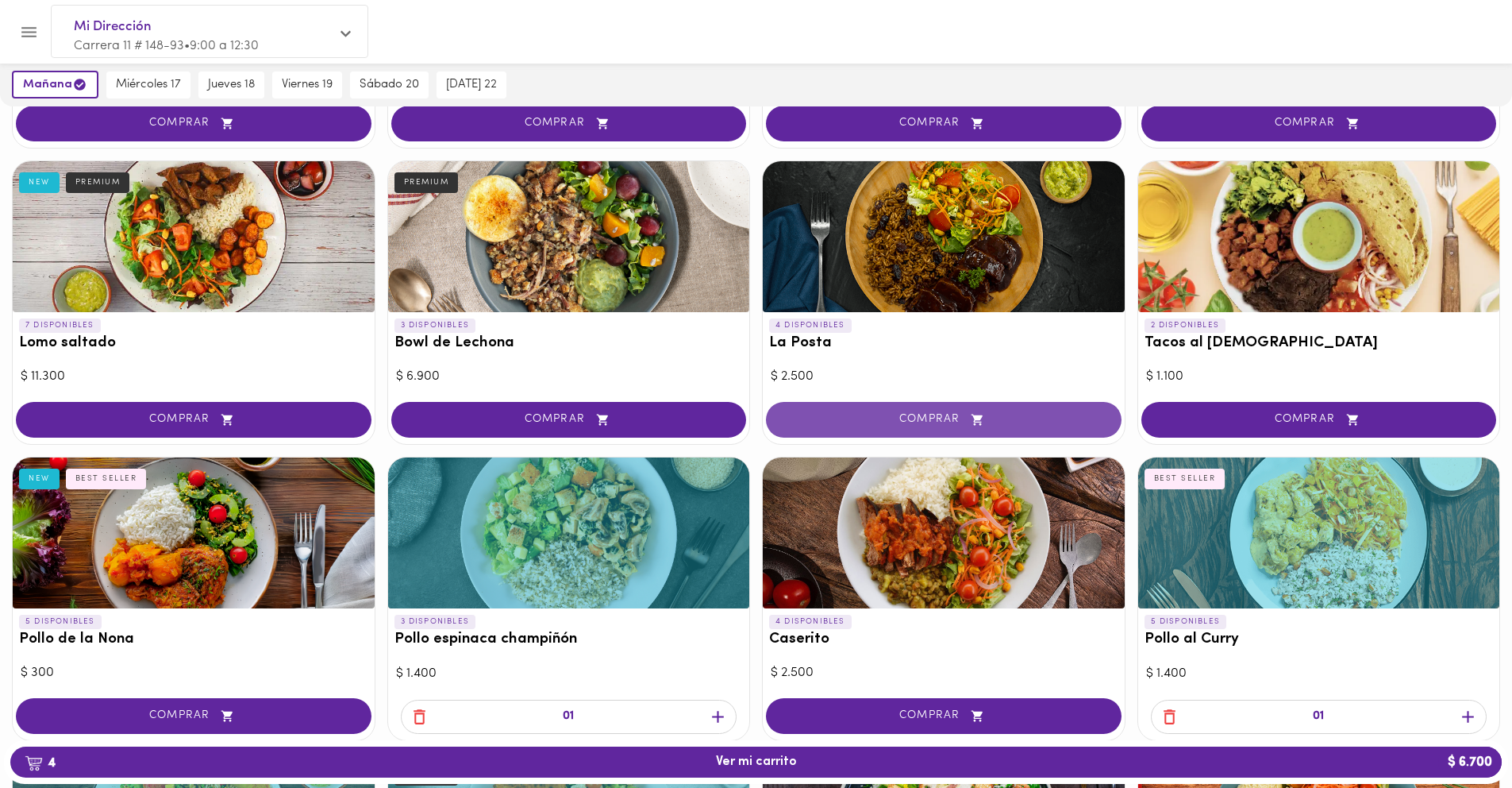
click at [1014, 419] on span "COMPRAR" at bounding box center [944, 419] width 316 height 14
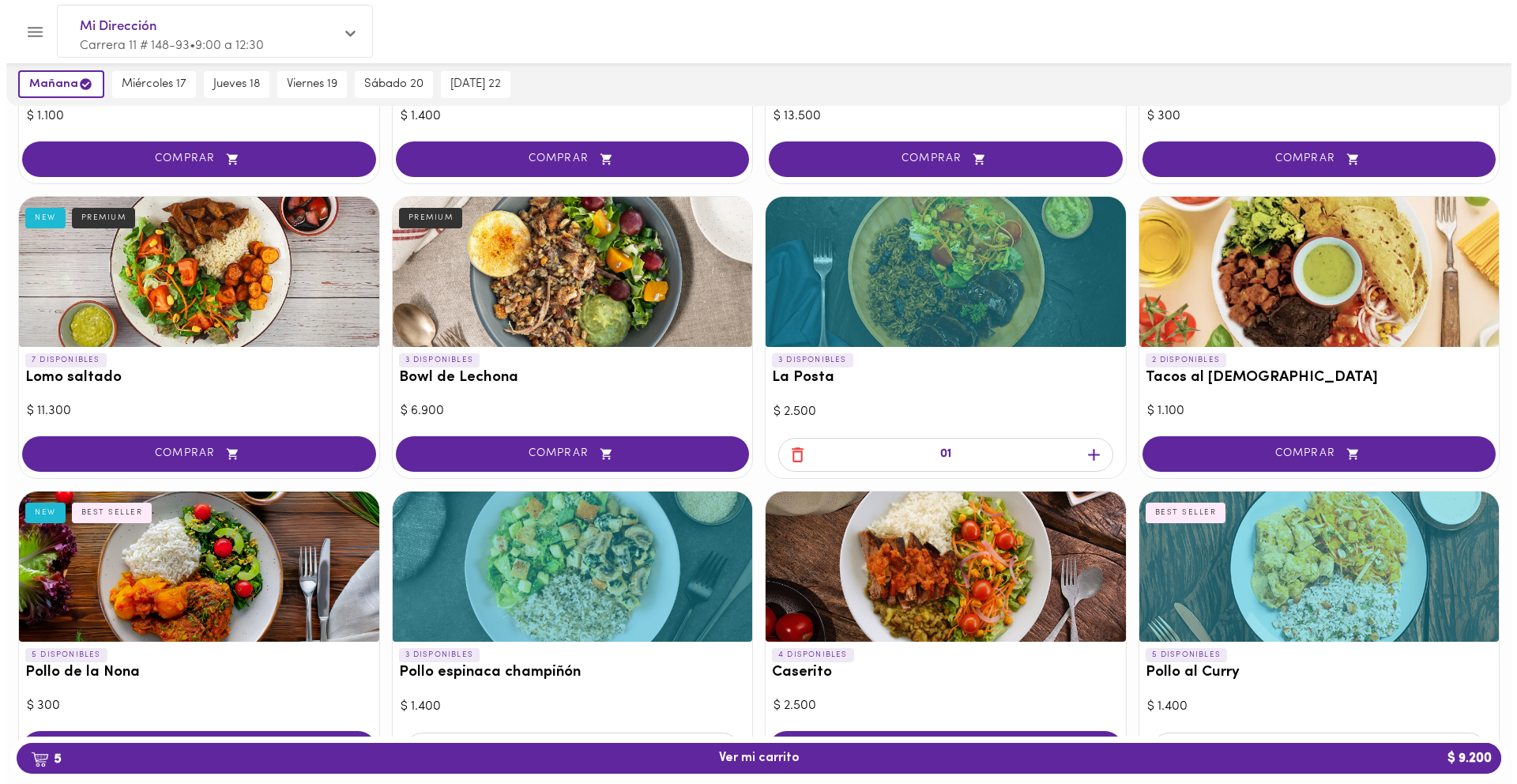
scroll to position [92, 0]
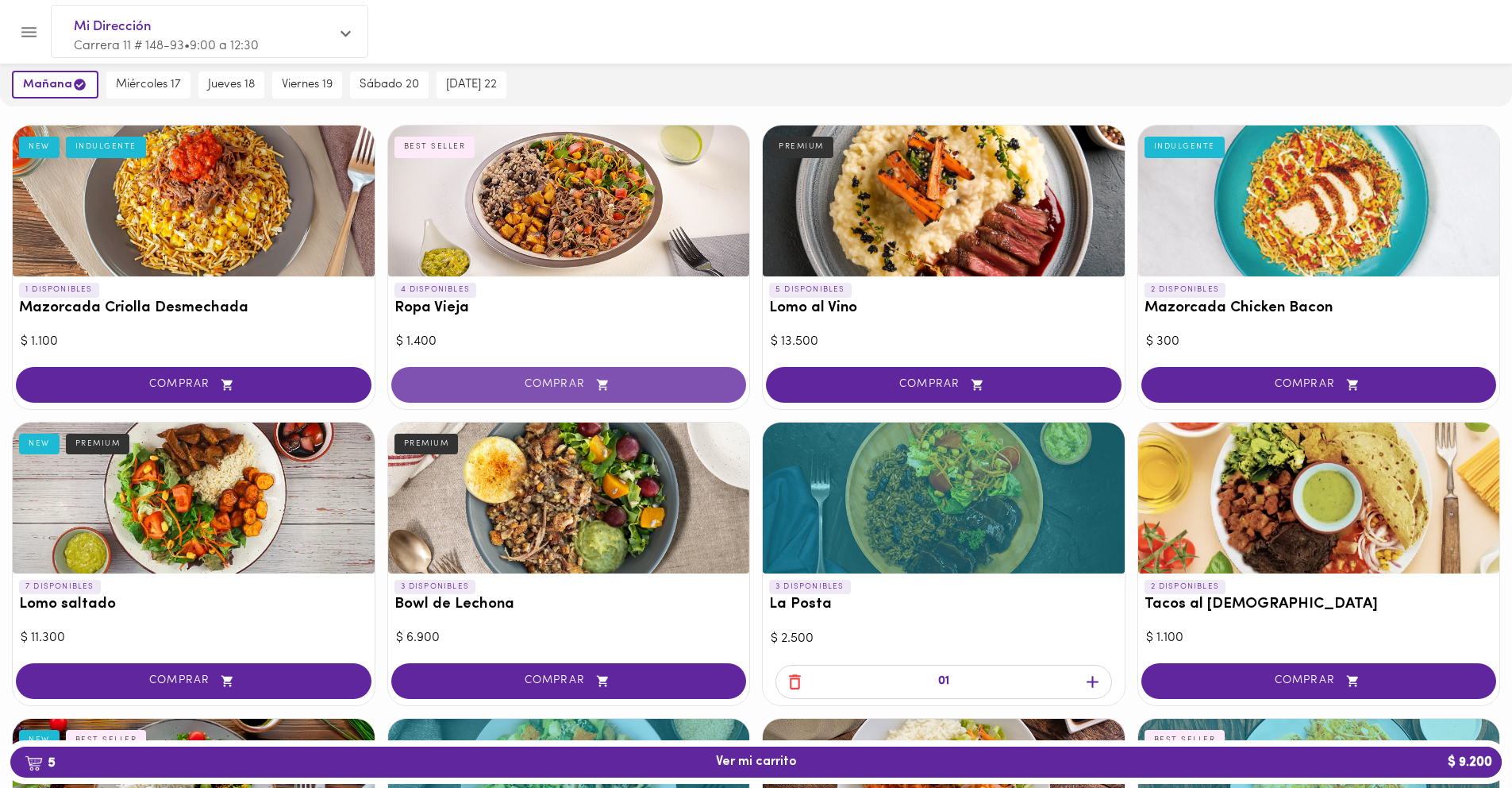
click at [675, 376] on button "COMPRAR" at bounding box center [569, 384] width 356 height 36
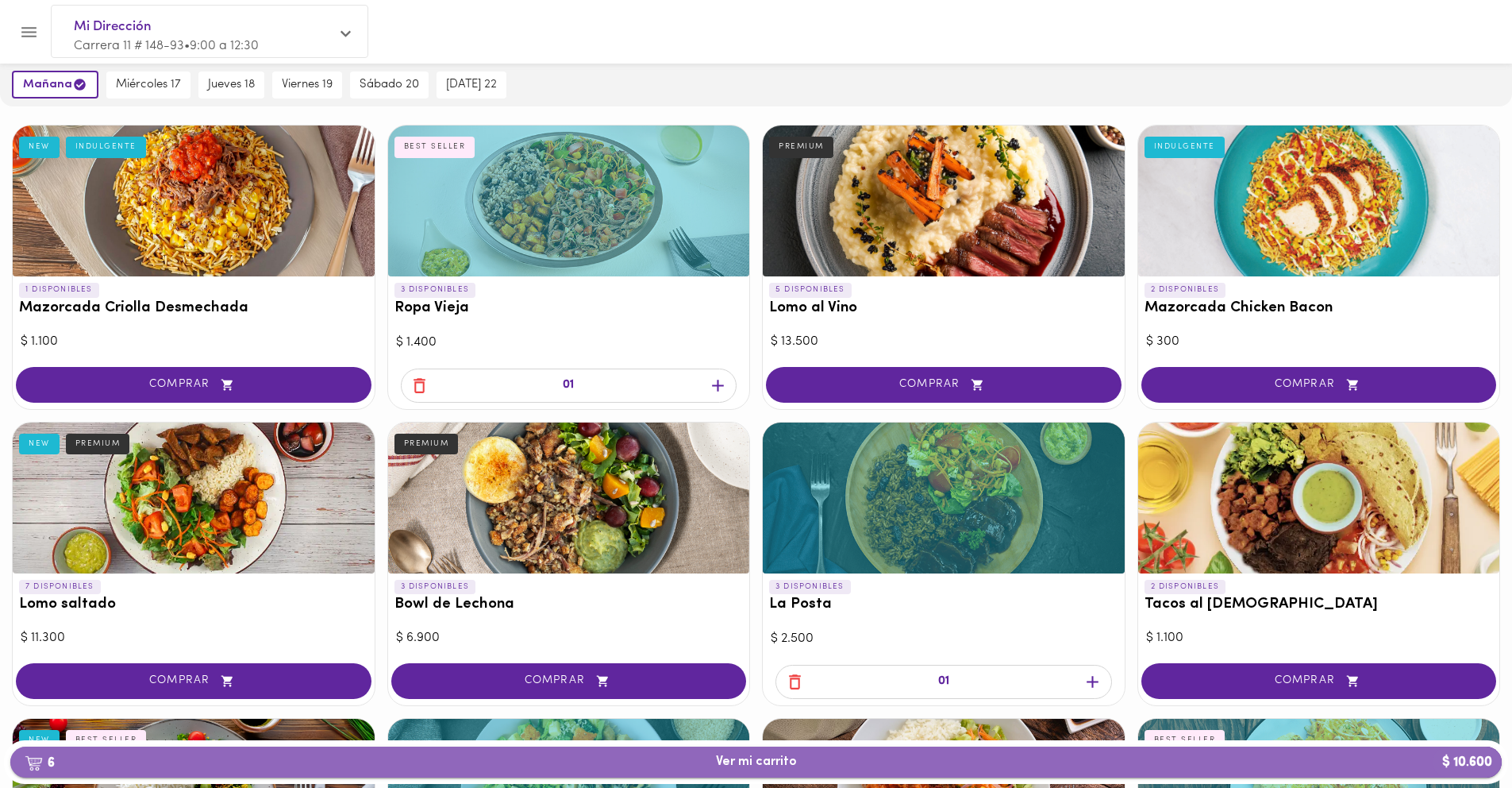
click at [875, 759] on span "6 Ver mi carrito $ 10.600" at bounding box center [756, 762] width 1466 height 15
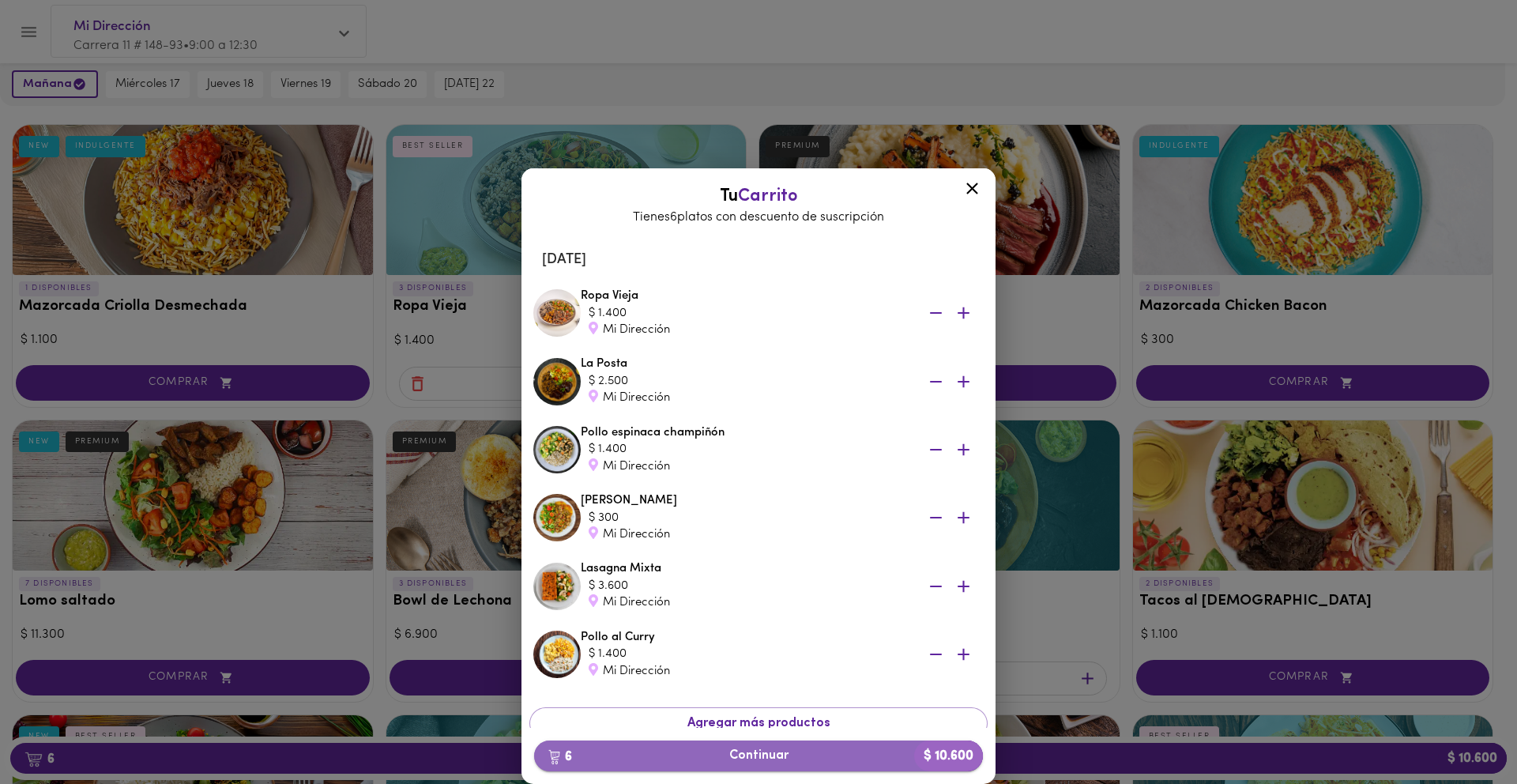
click at [878, 750] on span "6 Continuar $ 10.600" at bounding box center [758, 756] width 424 height 15
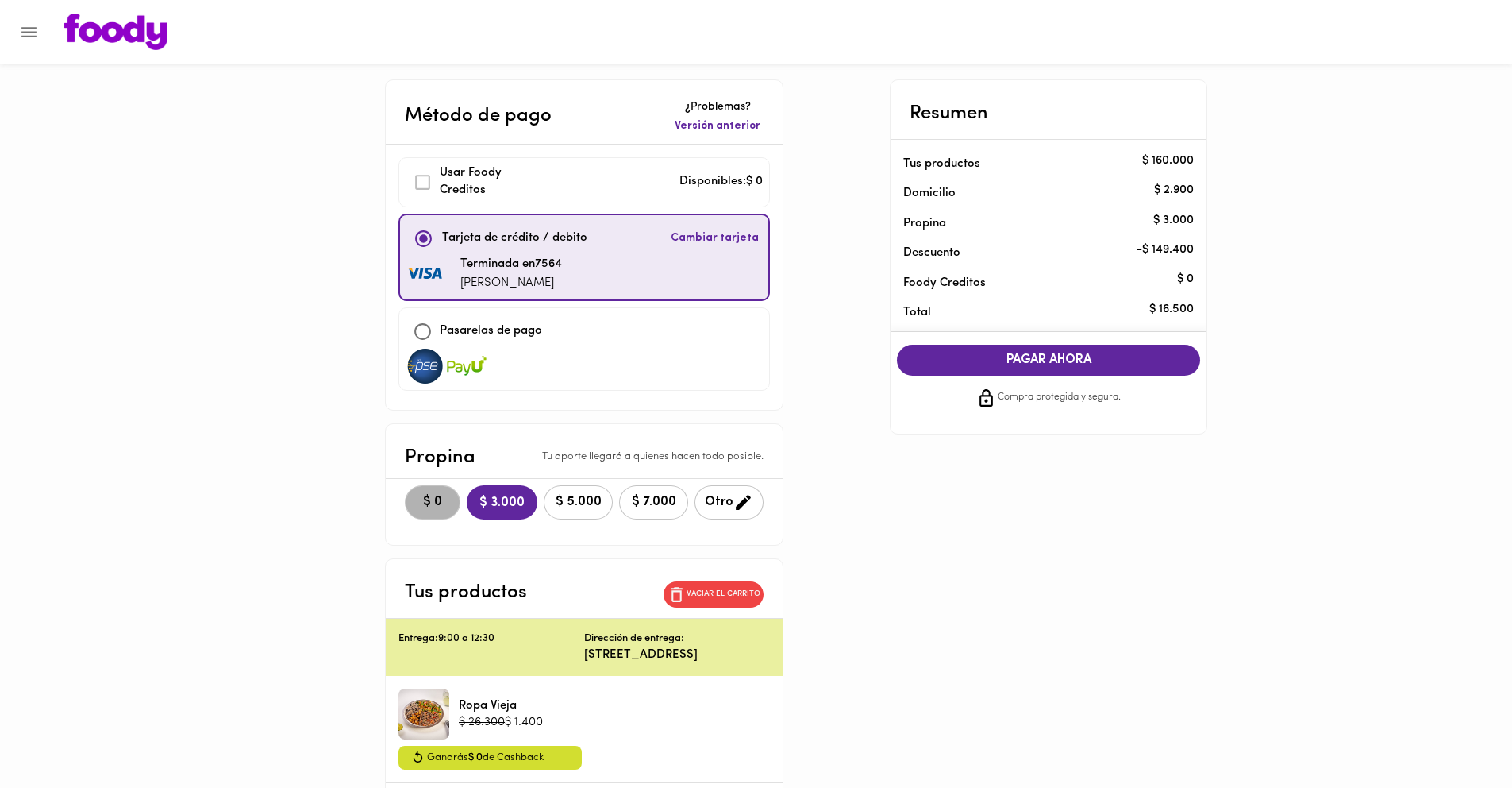
click at [423, 503] on span "$ 0" at bounding box center [433, 502] width 35 height 15
click at [509, 359] on div at bounding box center [584, 366] width 356 height 35
checkbox input "false"
checkbox input "true"
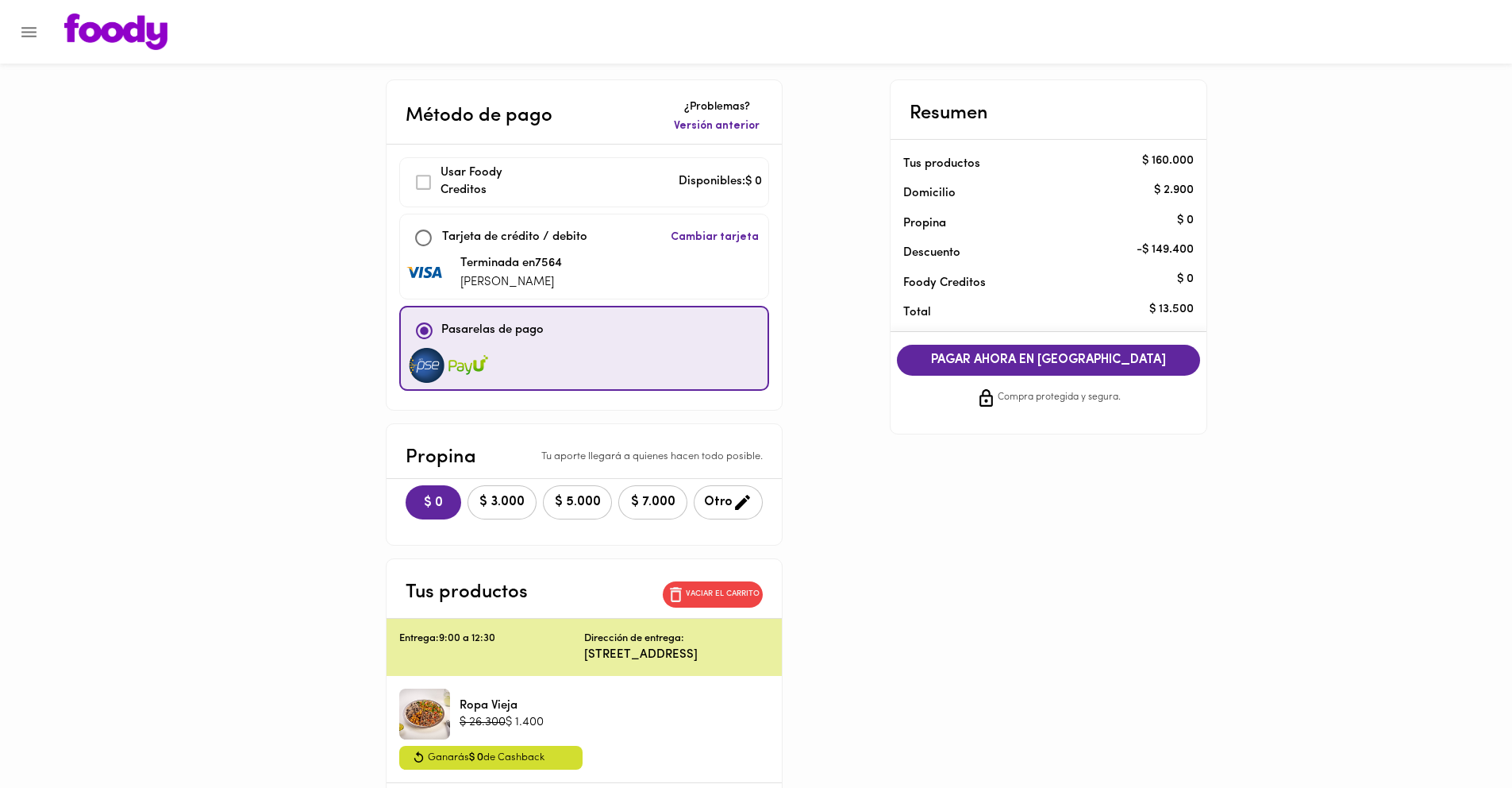
click at [563, 257] on p "Terminada en 7564" at bounding box center [511, 264] width 102 height 18
checkbox input "true"
checkbox input "false"
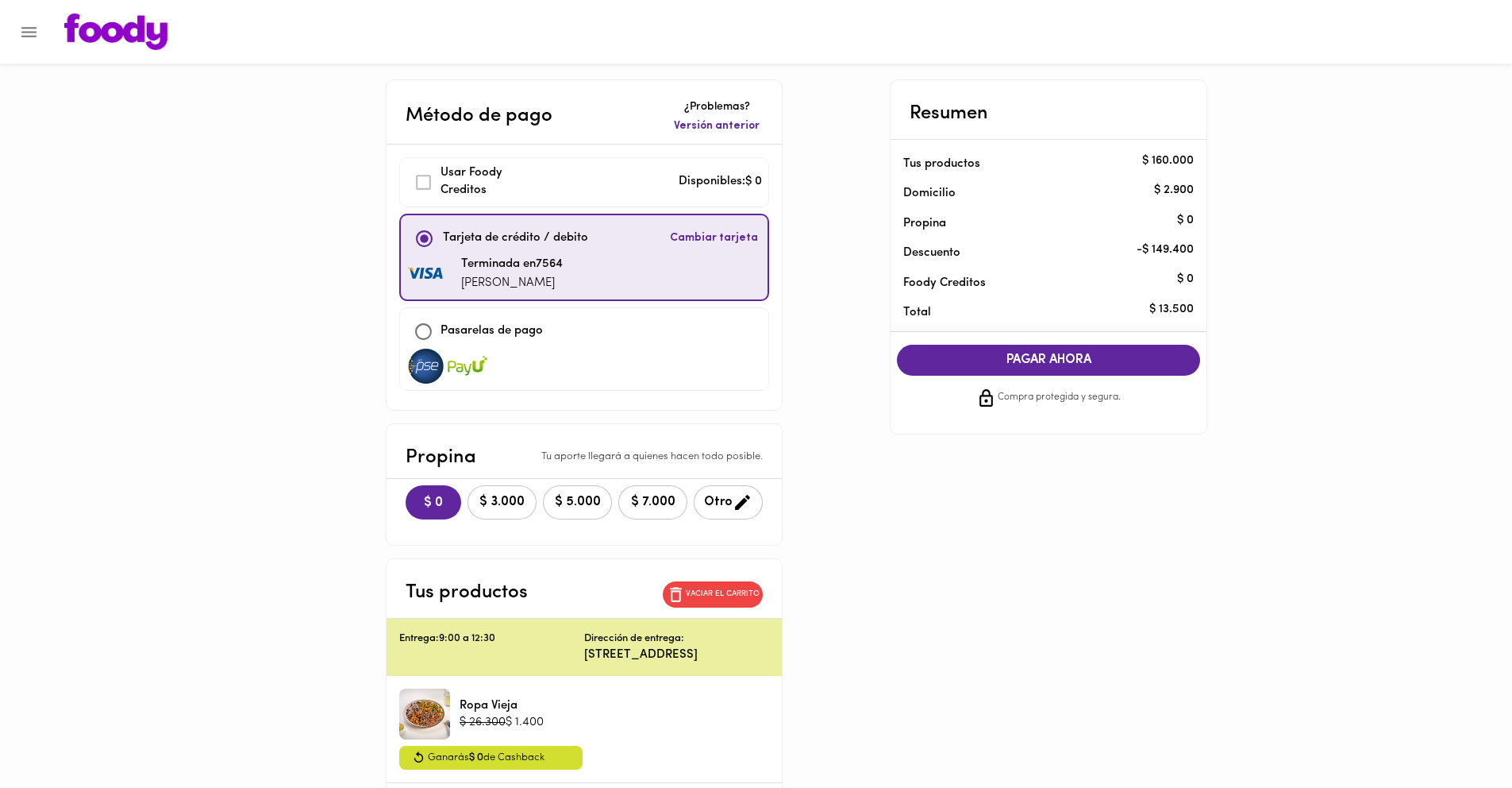
click at [701, 241] on span "Cambiar tarjeta" at bounding box center [714, 237] width 88 height 16
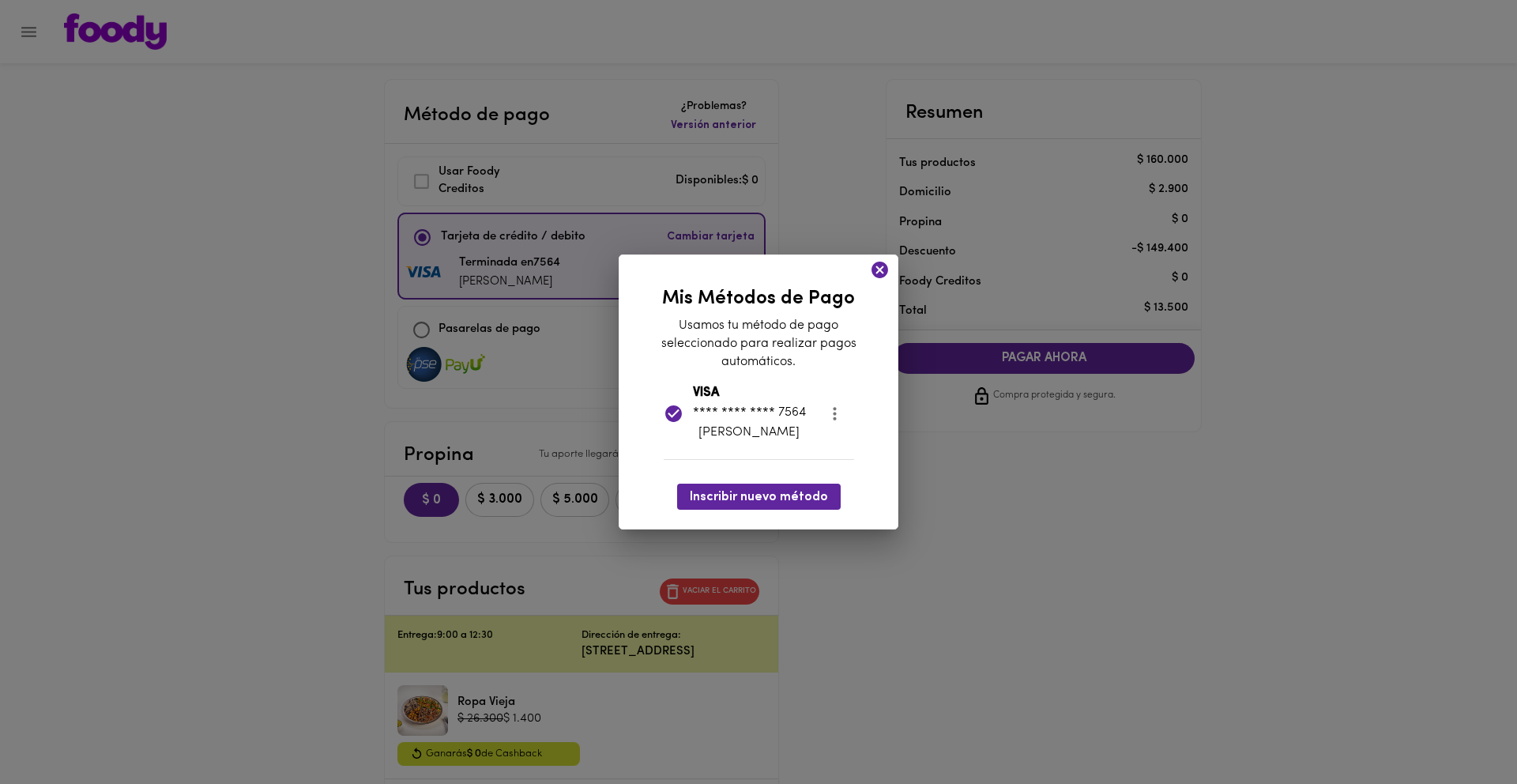
click at [832, 414] on icon "more" at bounding box center [835, 413] width 20 height 20
click at [878, 265] on div at bounding box center [758, 392] width 1517 height 784
click at [878, 271] on icon at bounding box center [880, 270] width 20 height 20
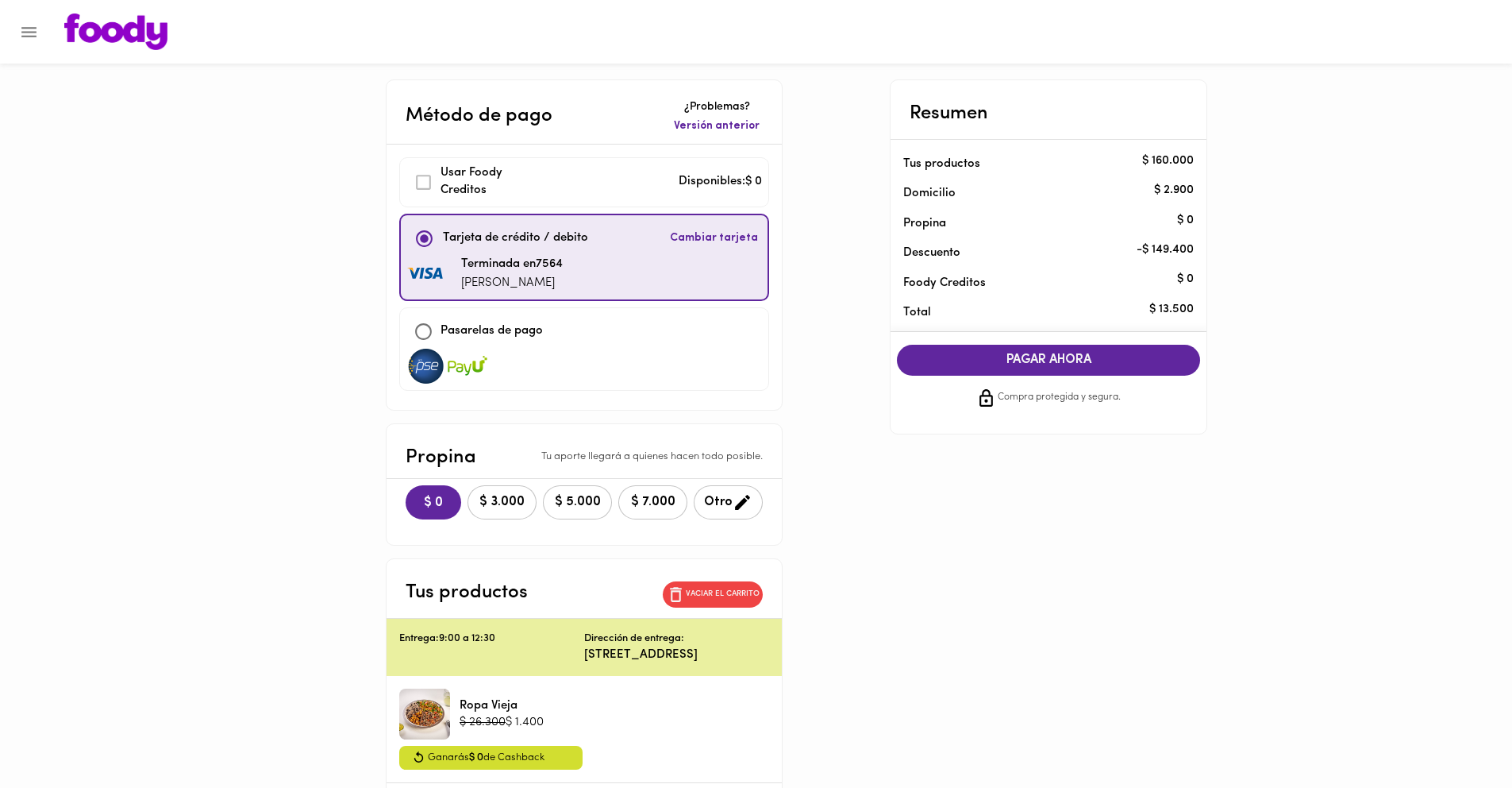
click at [998, 354] on span "PAGAR AHORA" at bounding box center [1048, 360] width 271 height 15
